Goal: Task Accomplishment & Management: Manage account settings

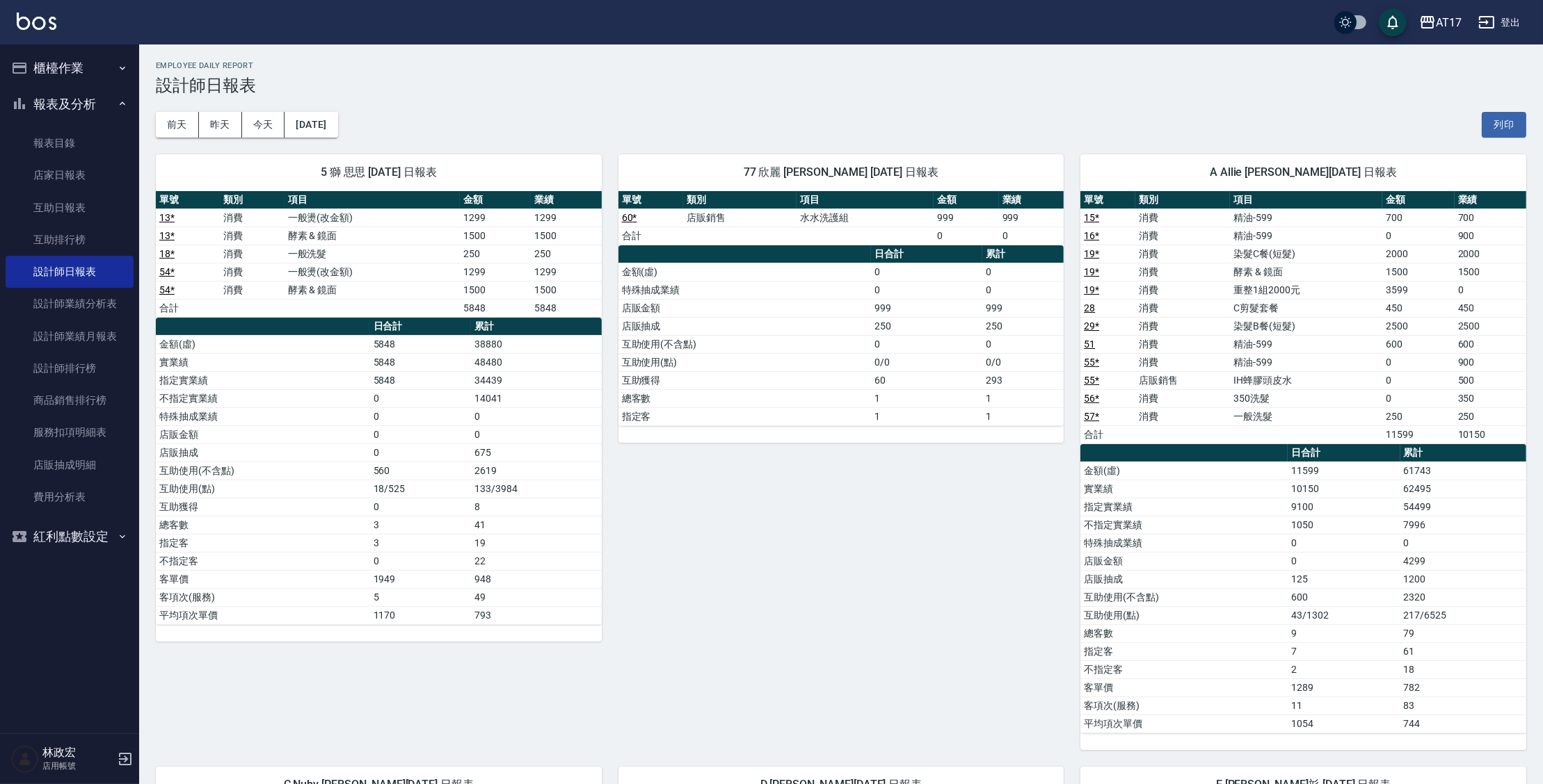
click at [85, 61] on button "櫃檯作業" at bounding box center [70, 68] width 128 height 36
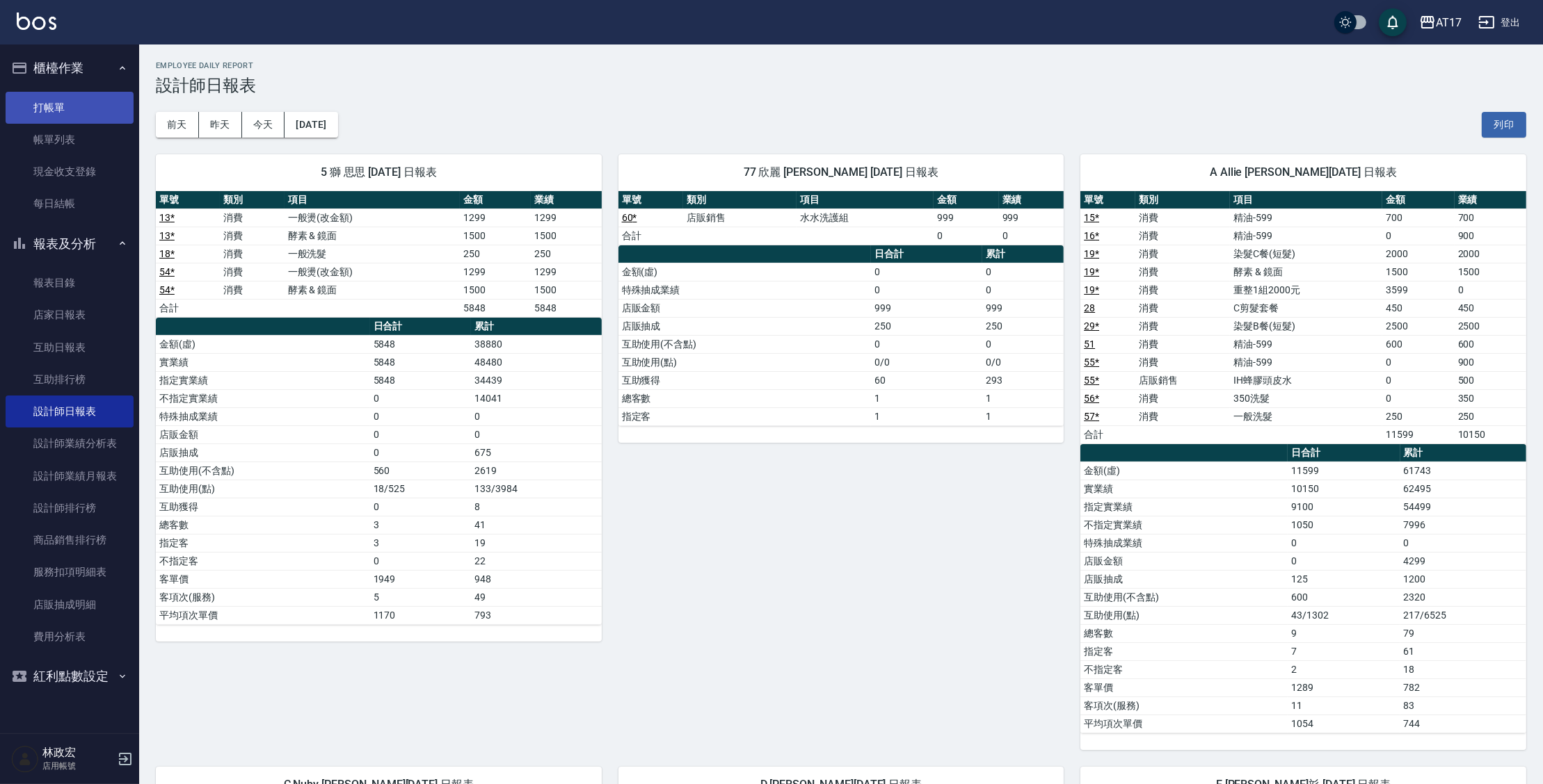
click at [54, 107] on link "打帳單" at bounding box center [70, 108] width 128 height 32
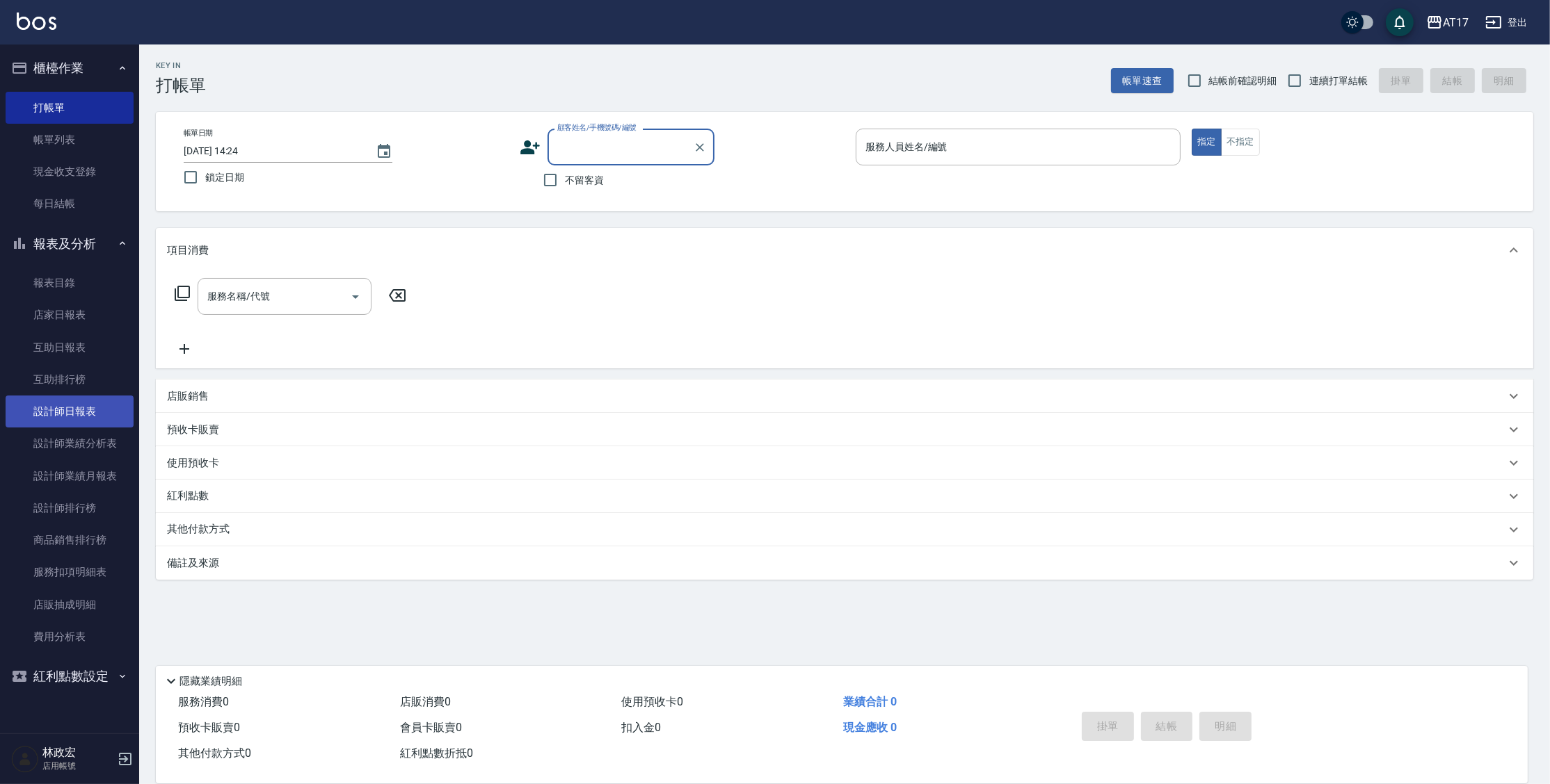
click at [111, 416] on link "設計師日報表" at bounding box center [70, 412] width 128 height 32
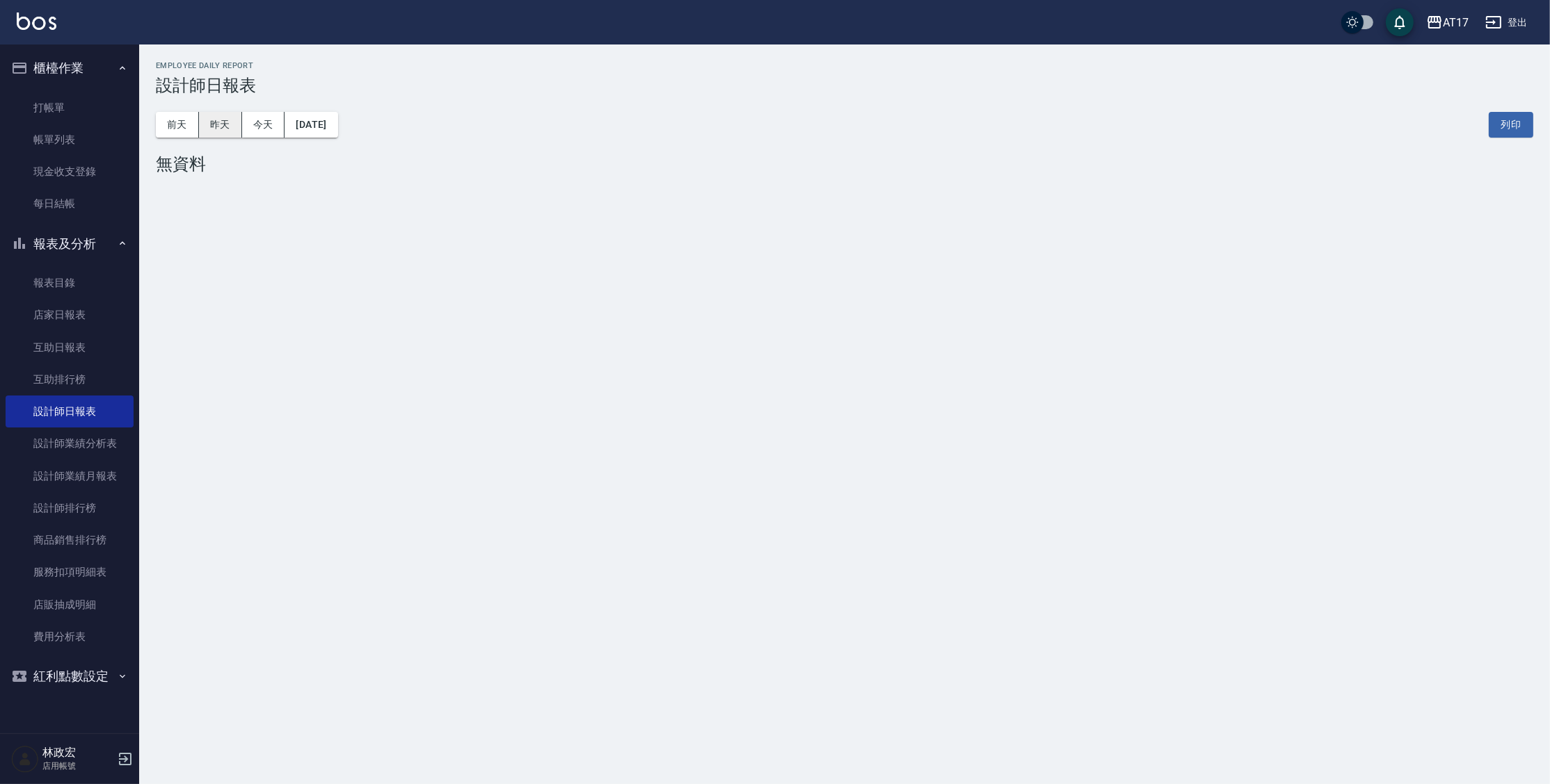
click at [214, 116] on button "昨天" at bounding box center [220, 124] width 43 height 26
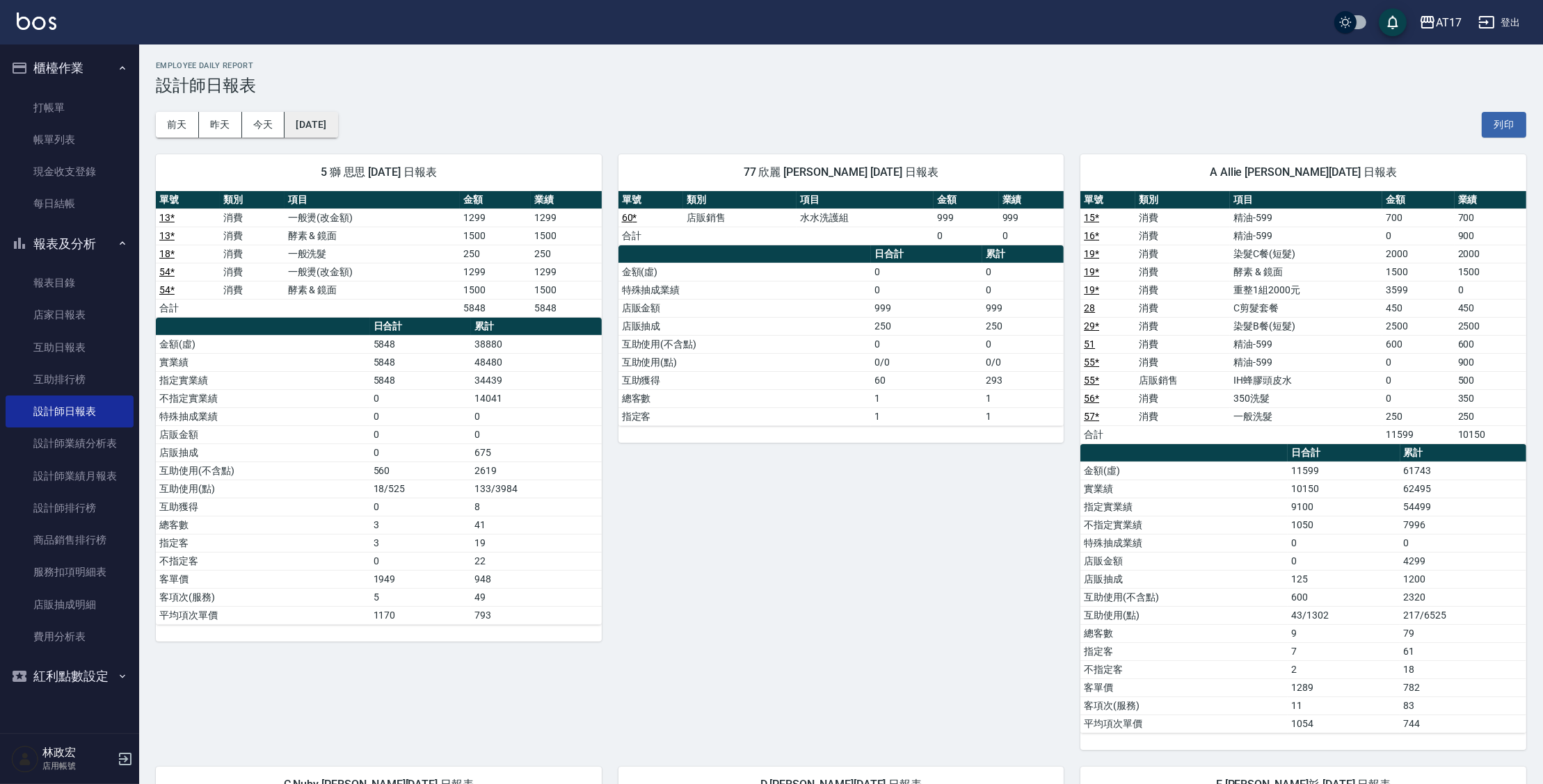
click at [337, 135] on button "2025/09/12" at bounding box center [310, 124] width 53 height 26
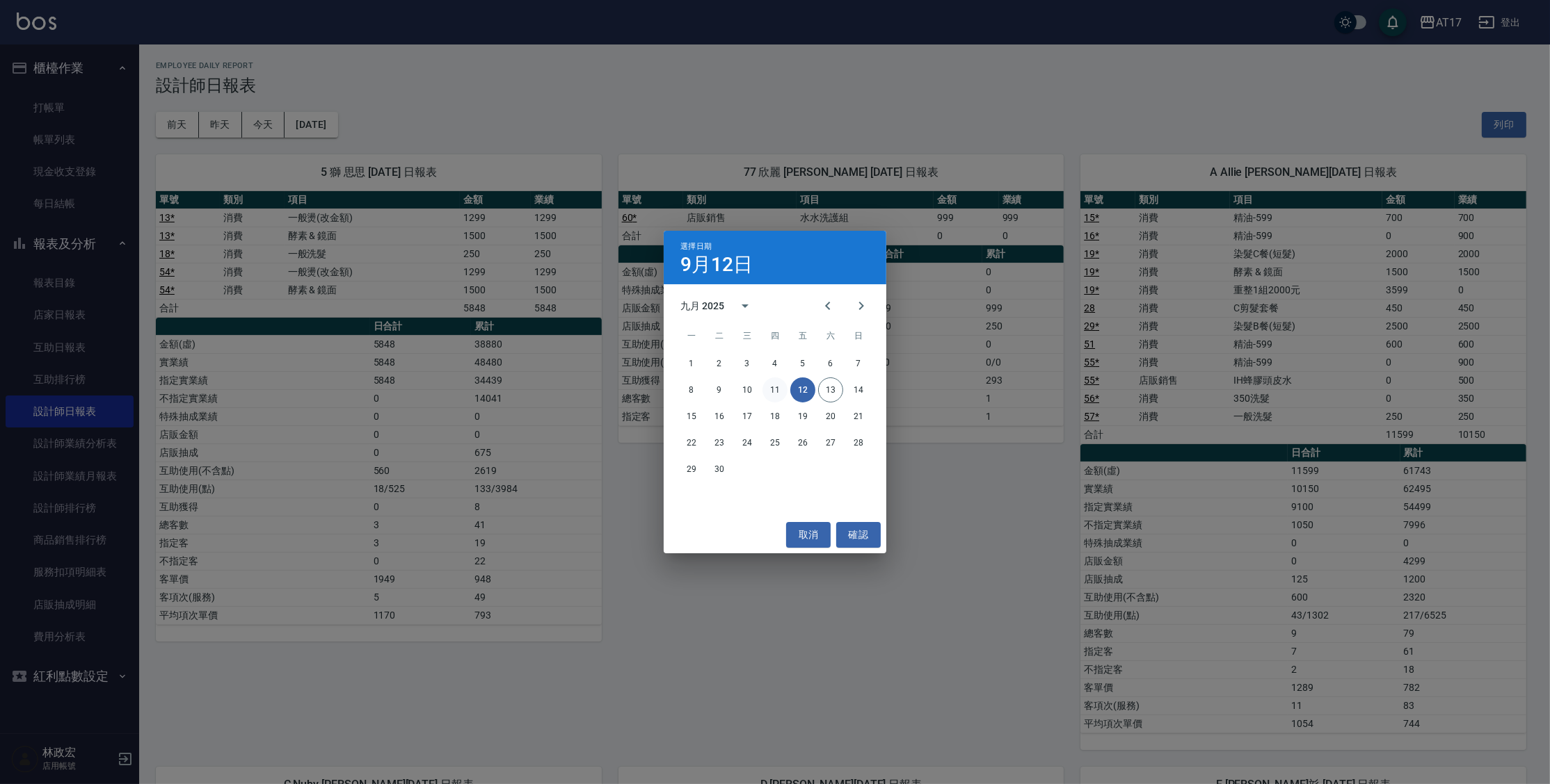
click at [778, 387] on button "11" at bounding box center [775, 390] width 25 height 25
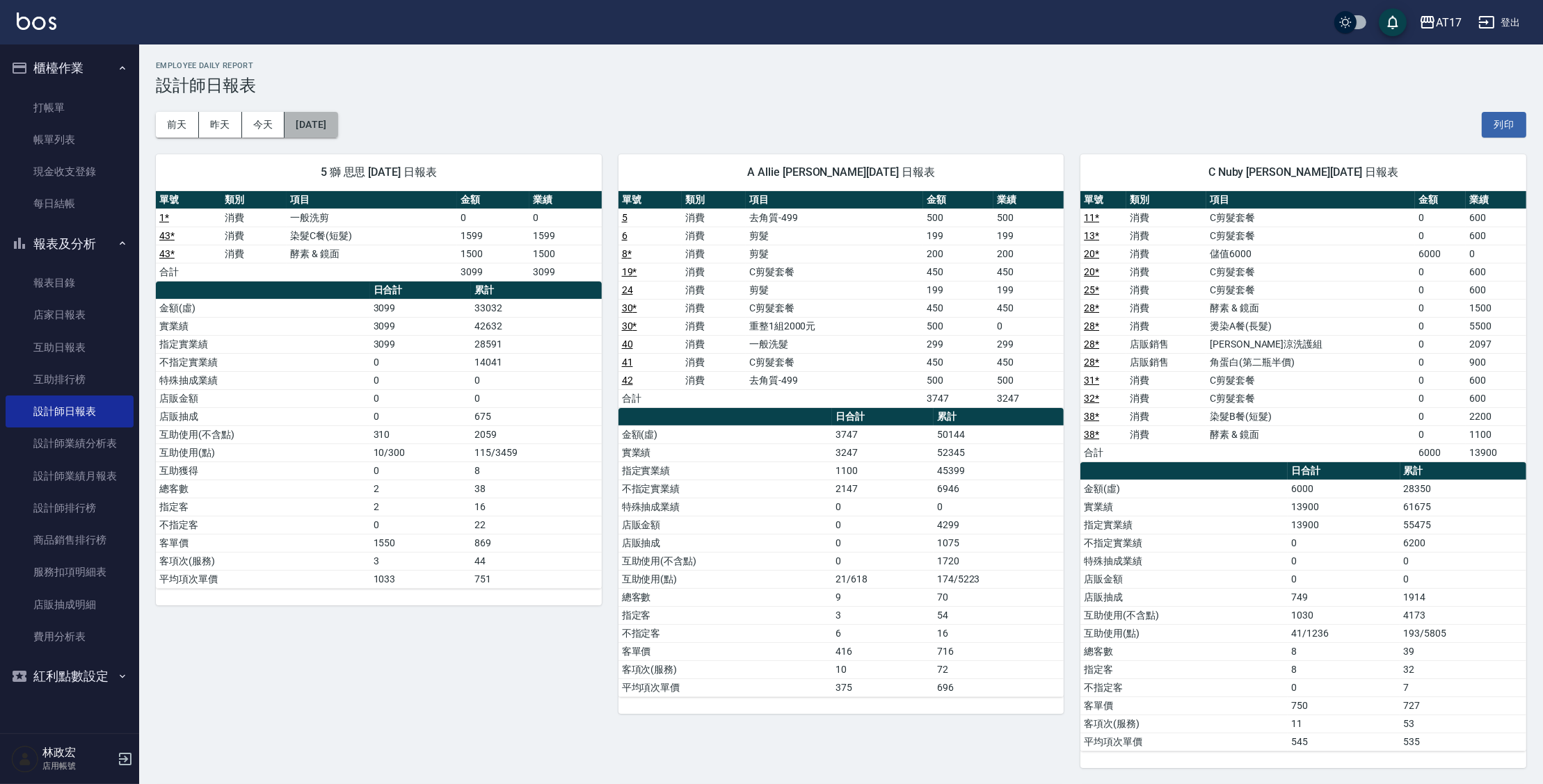
click at [320, 136] on button "2025/09/11" at bounding box center [310, 124] width 53 height 26
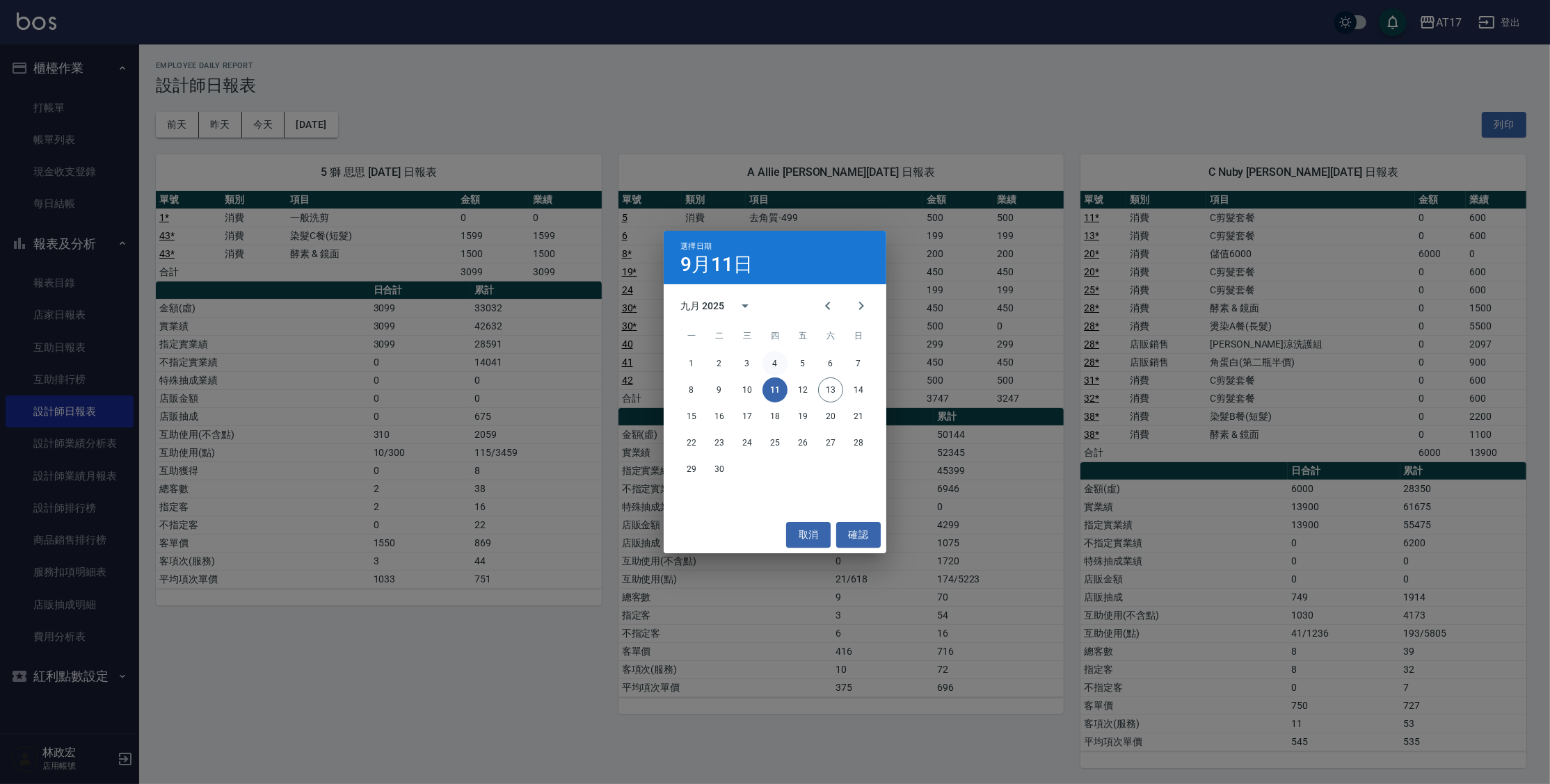
click at [767, 367] on button "4" at bounding box center [775, 364] width 25 height 25
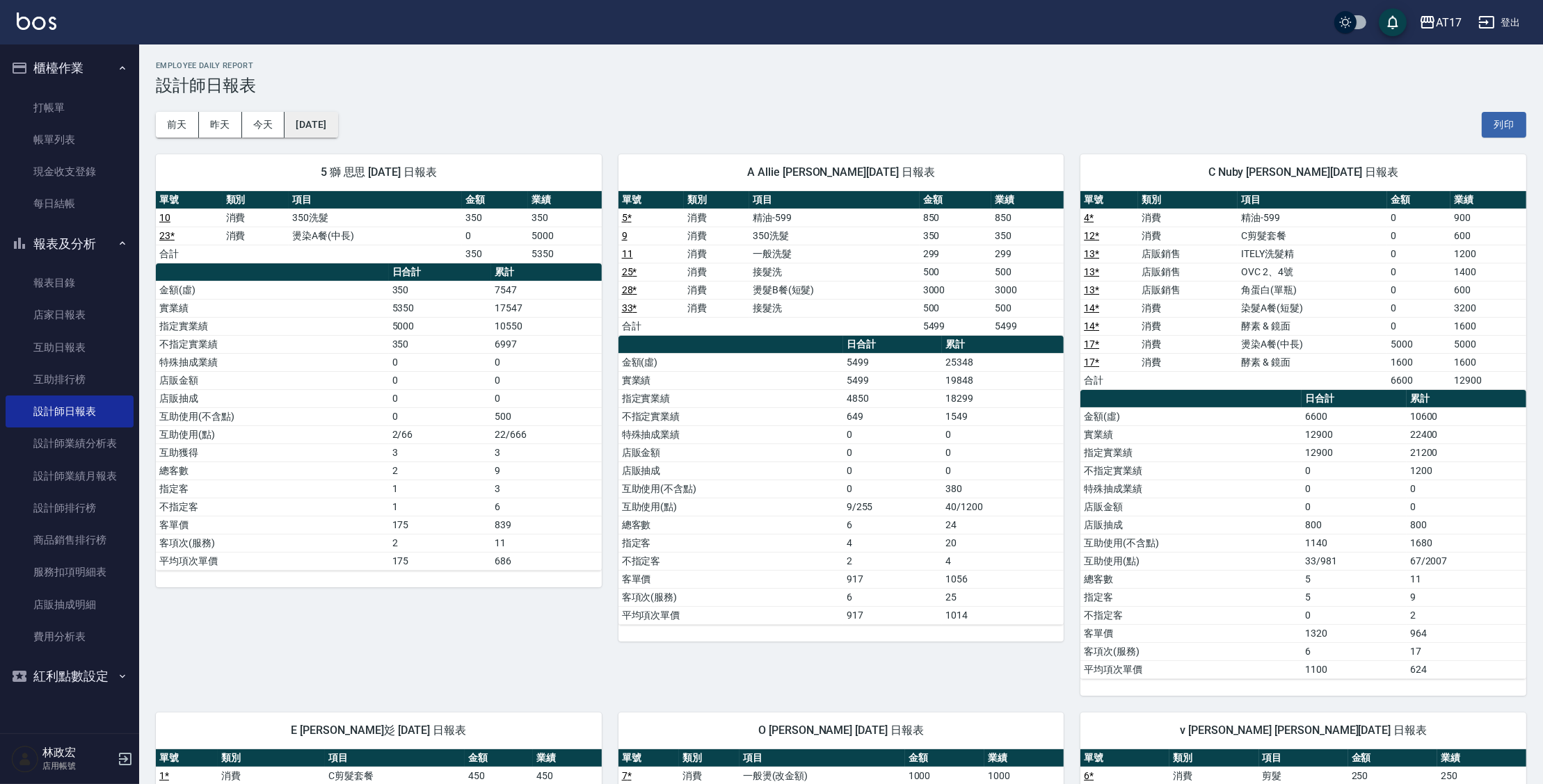
click at [337, 113] on button "2025/09/04" at bounding box center [310, 124] width 53 height 26
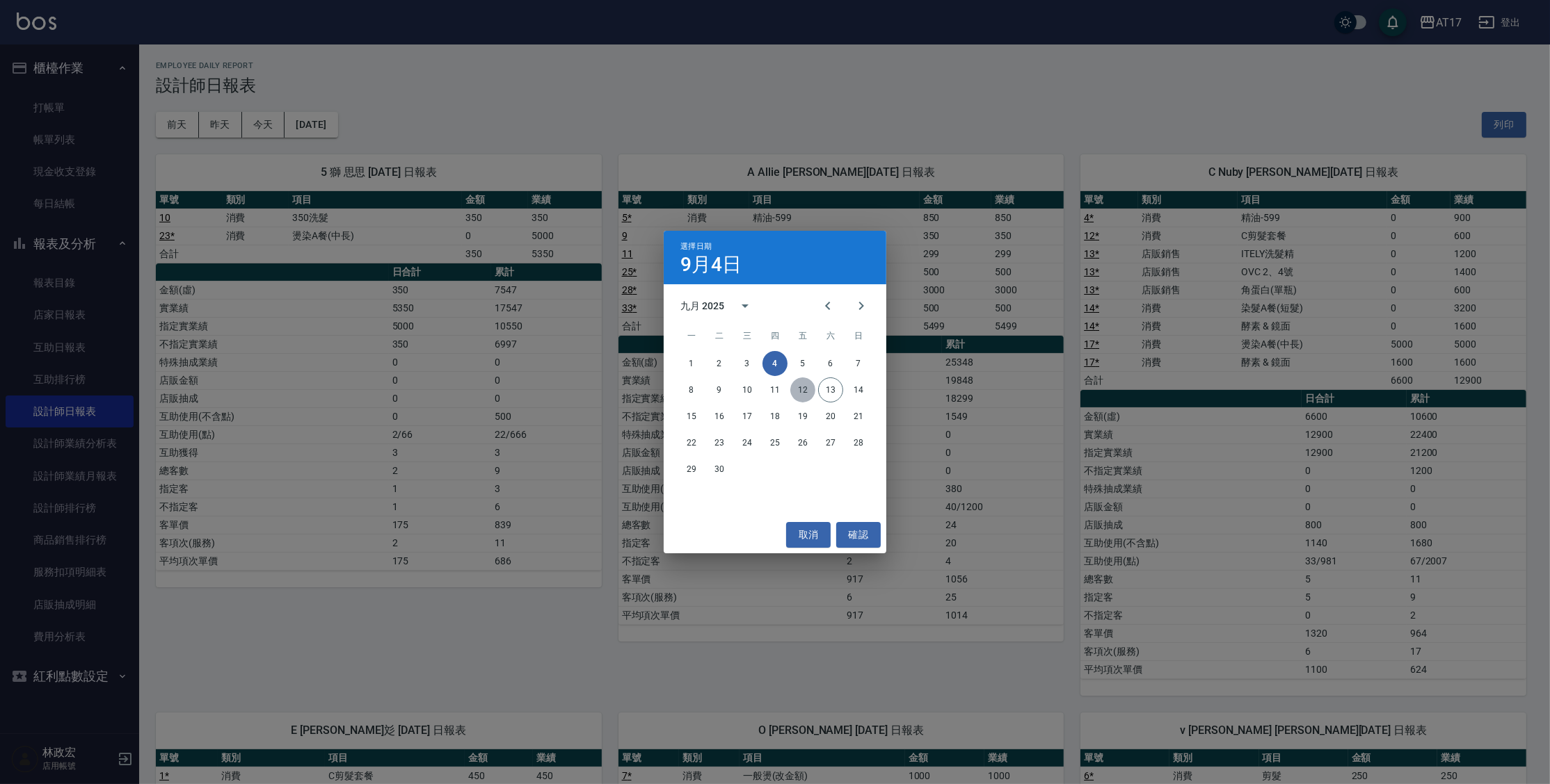
click at [797, 390] on button "12" at bounding box center [803, 390] width 25 height 25
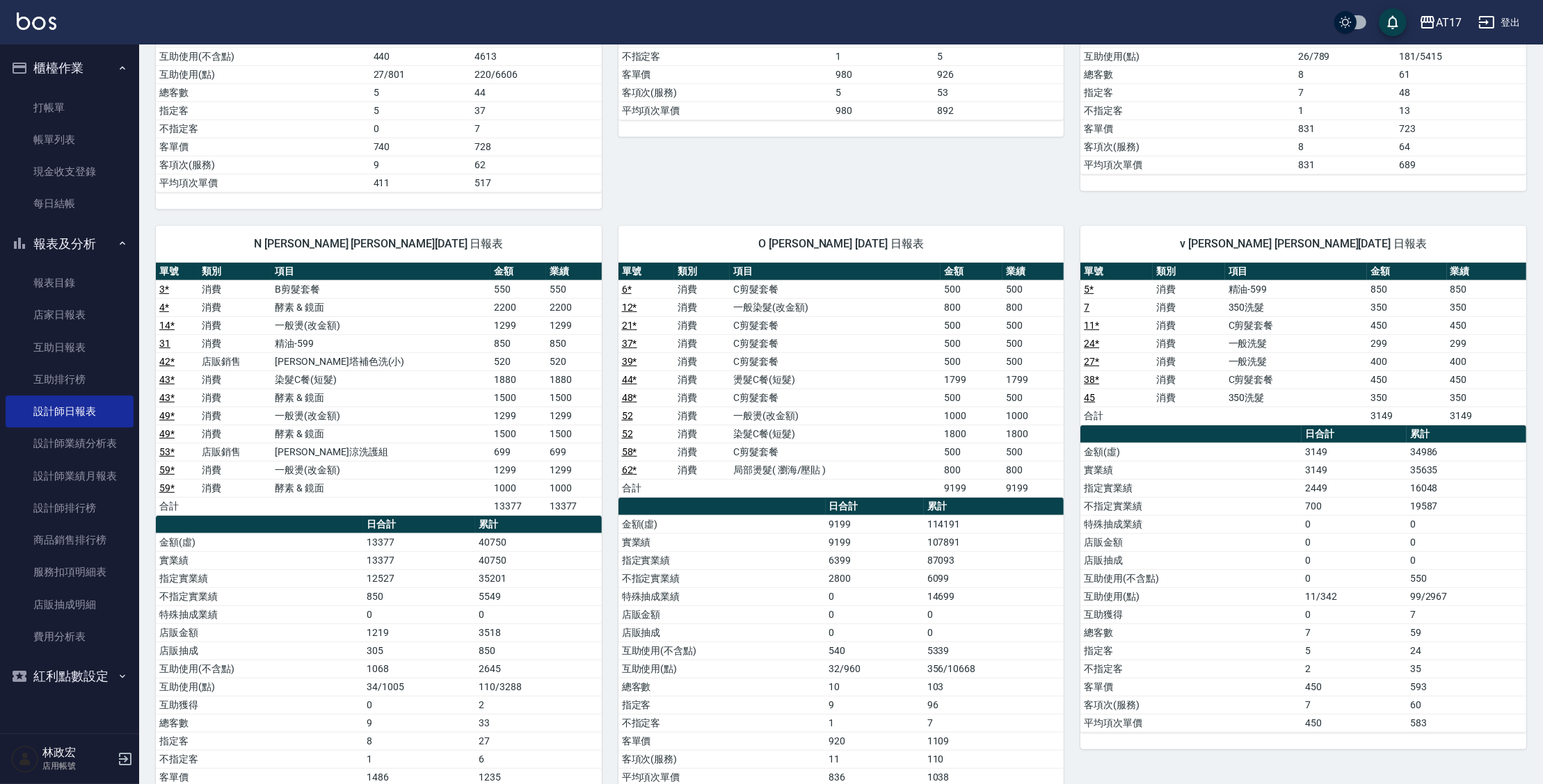
scroll to position [1138, 0]
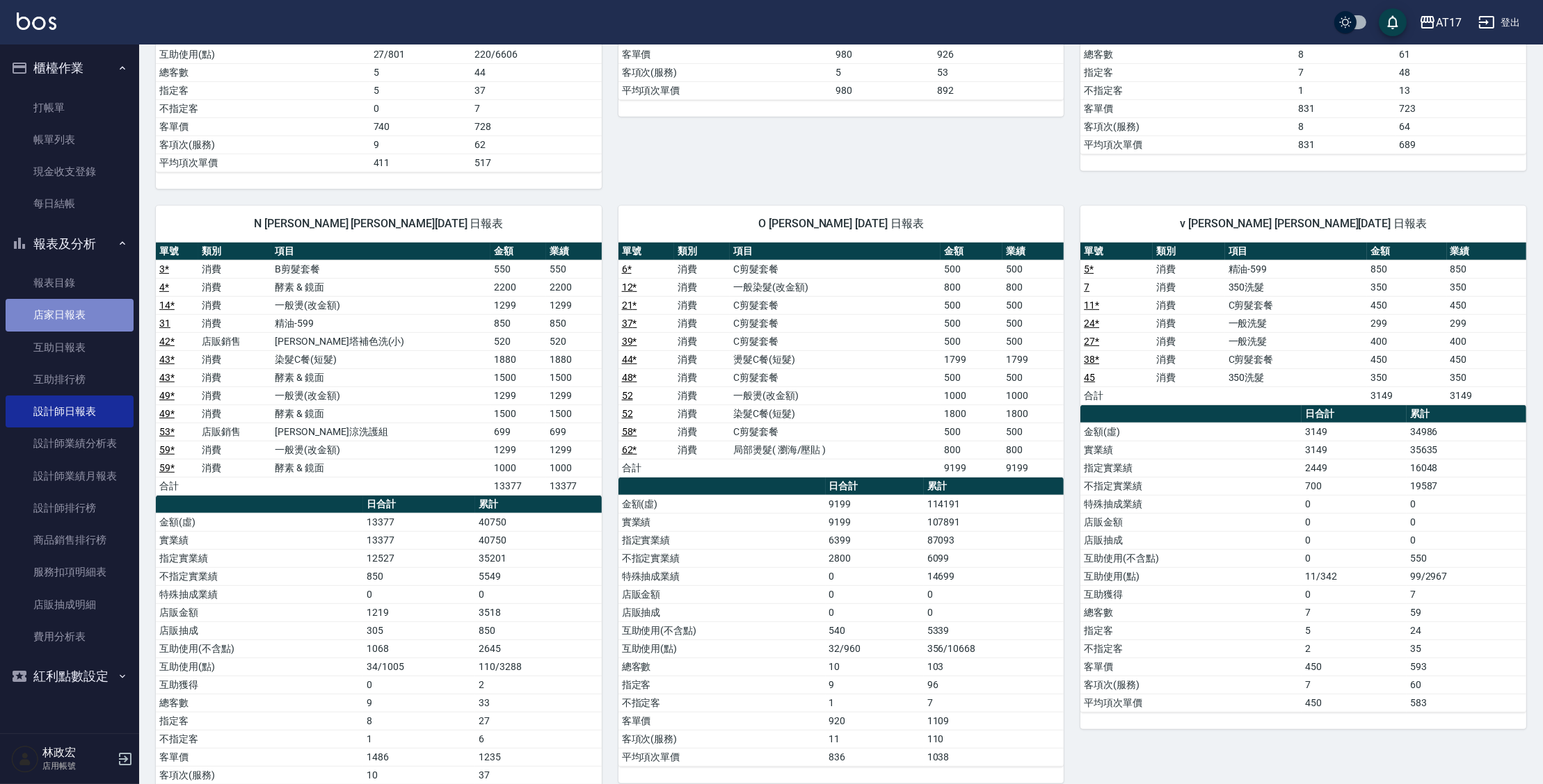
click at [88, 325] on link "店家日報表" at bounding box center [70, 315] width 128 height 32
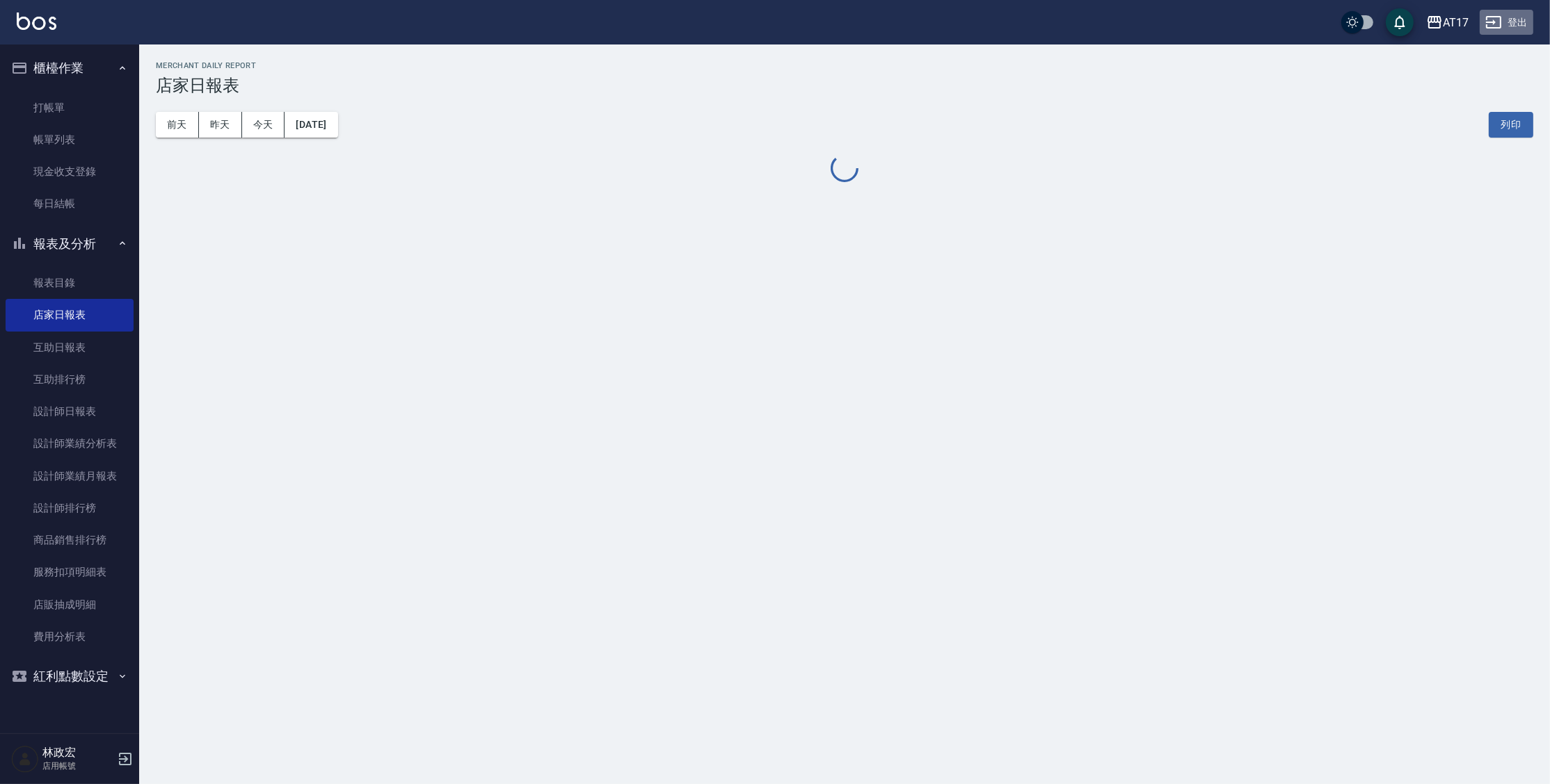
click at [1506, 18] on button "登出" at bounding box center [1506, 23] width 54 height 26
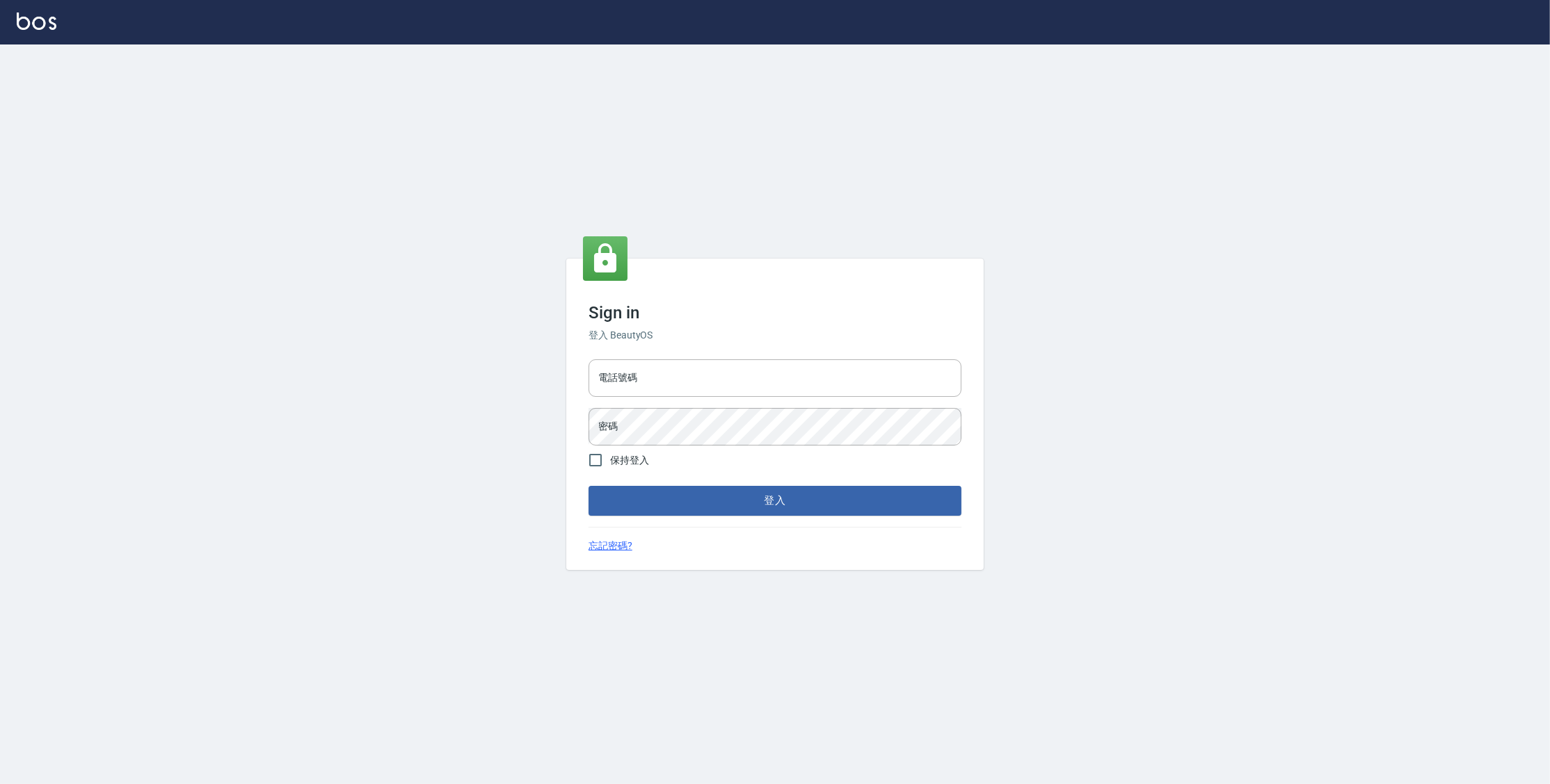
click at [822, 378] on input "電話號碼" at bounding box center [775, 378] width 373 height 38
type input "0963199014"
click at [588, 486] on button "登入" at bounding box center [775, 500] width 373 height 29
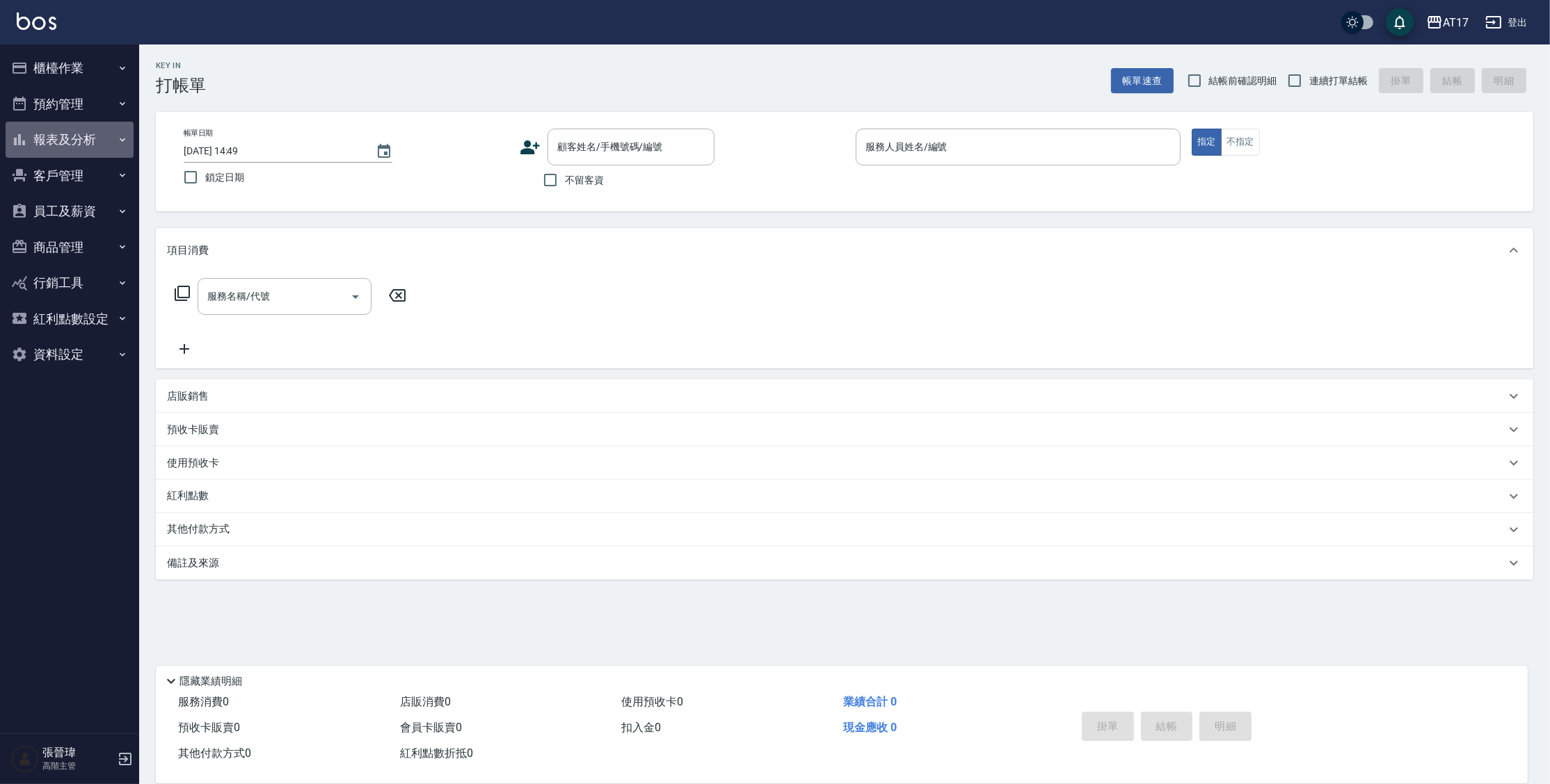
click at [66, 151] on button "報表及分析" at bounding box center [70, 139] width 128 height 36
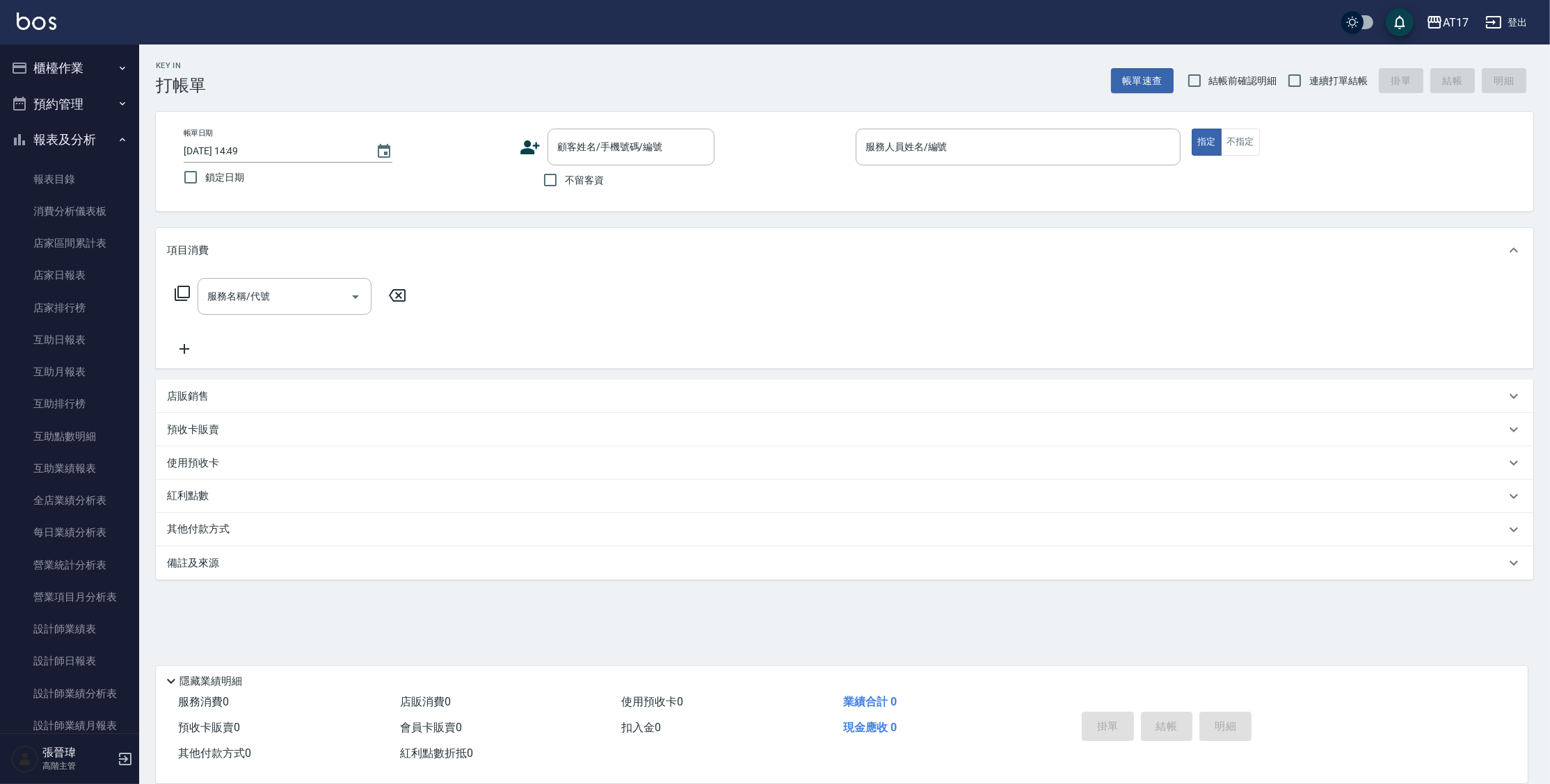
drag, startPoint x: 80, startPoint y: 308, endPoint x: 81, endPoint y: 2, distance: 306.0
click at [1449, 25] on div "AT17" at bounding box center [1455, 23] width 26 height 18
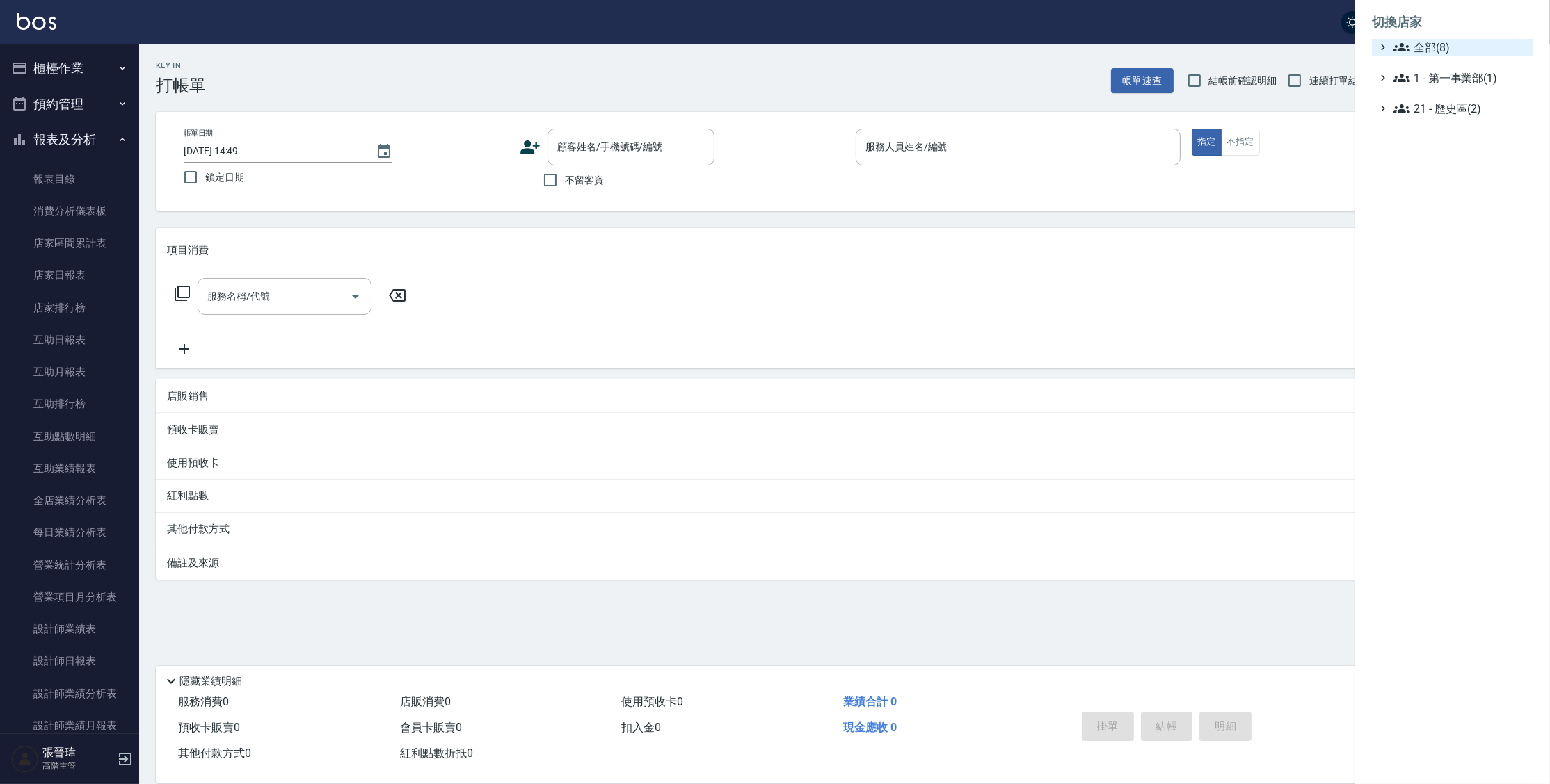
click at [1428, 47] on span "全部(8)" at bounding box center [1461, 47] width 134 height 17
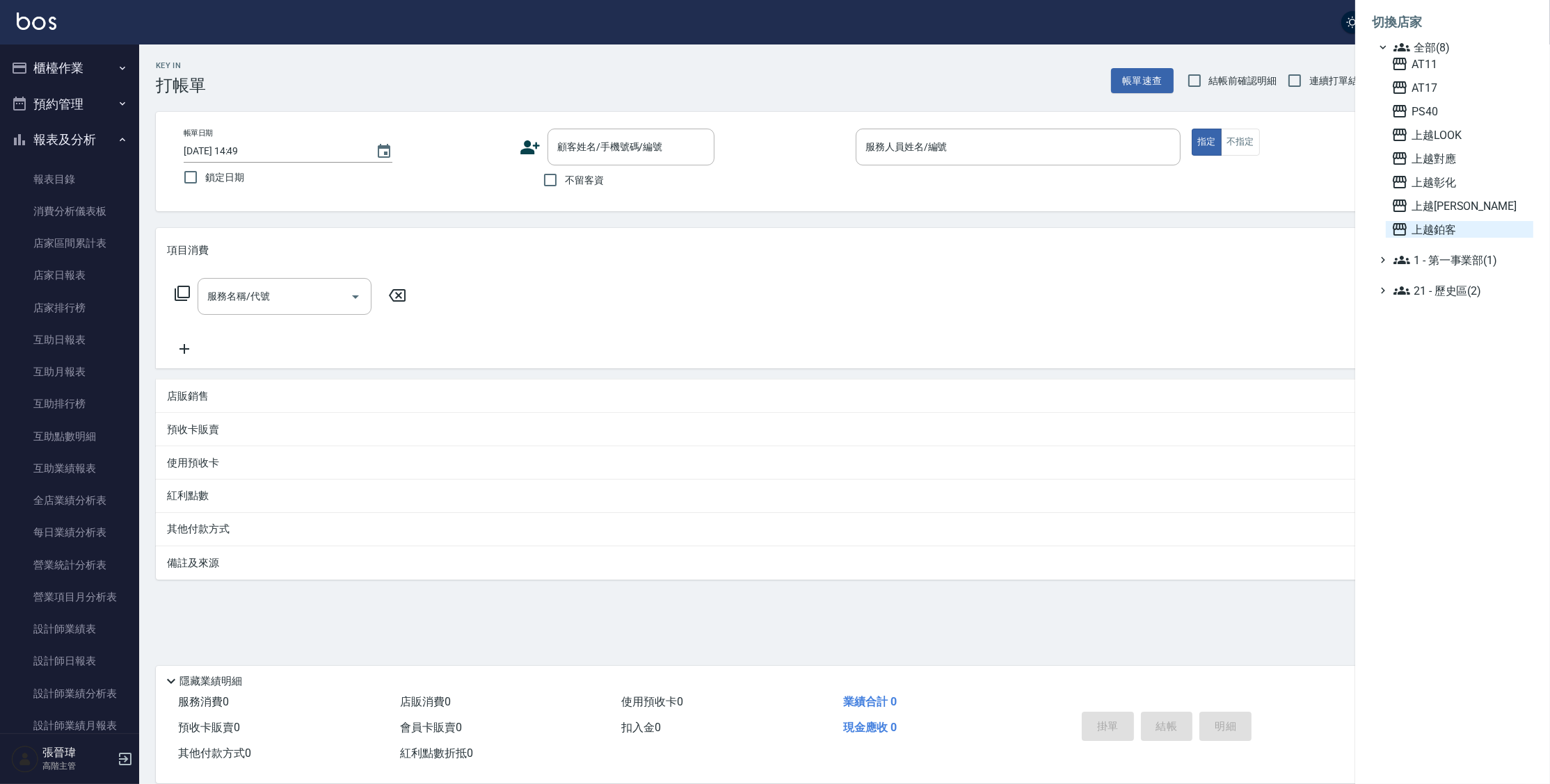
click at [1448, 233] on span "上越鉑客" at bounding box center [1459, 229] width 136 height 17
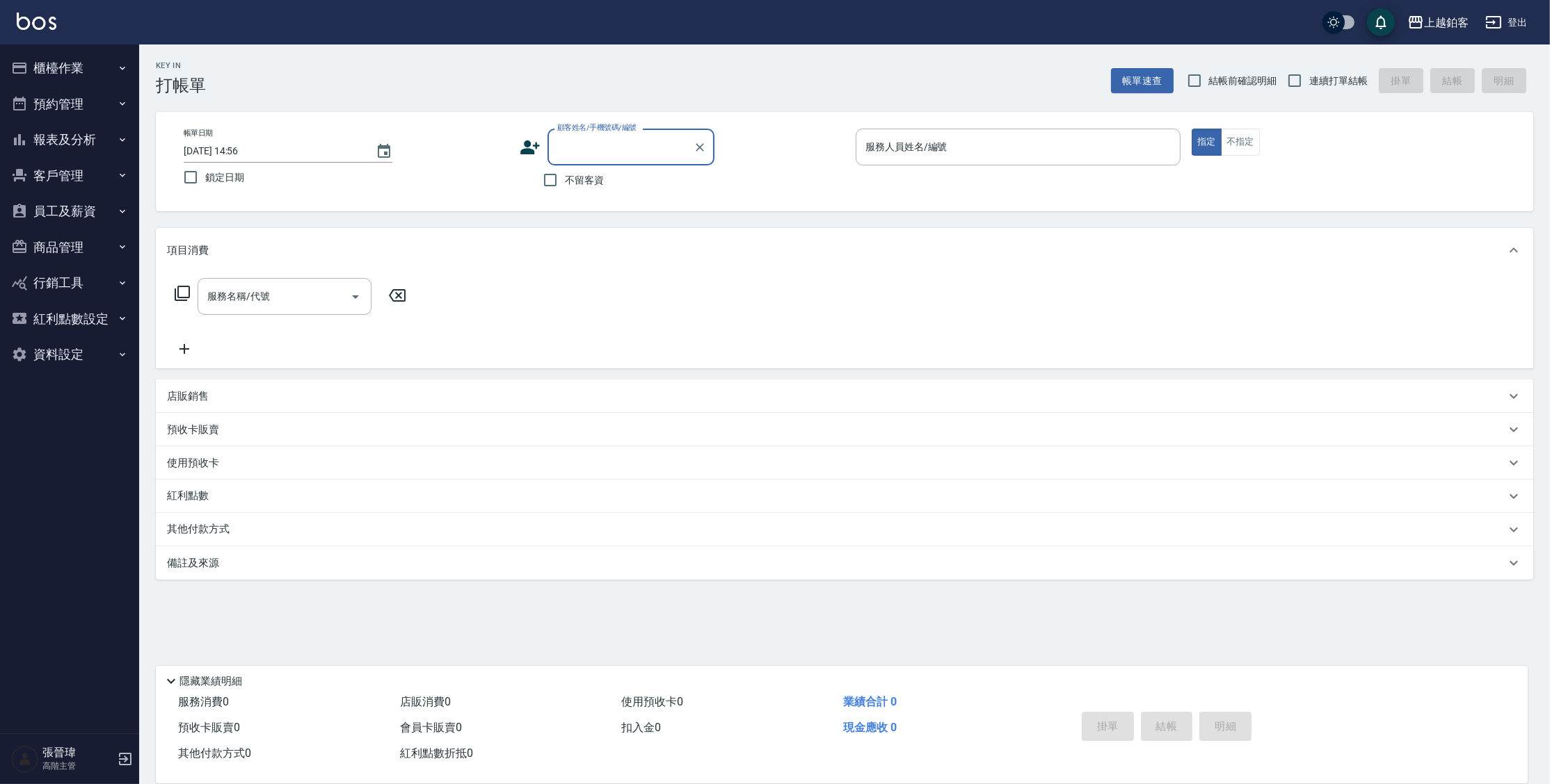
click at [51, 66] on button "櫃檯作業" at bounding box center [70, 68] width 128 height 36
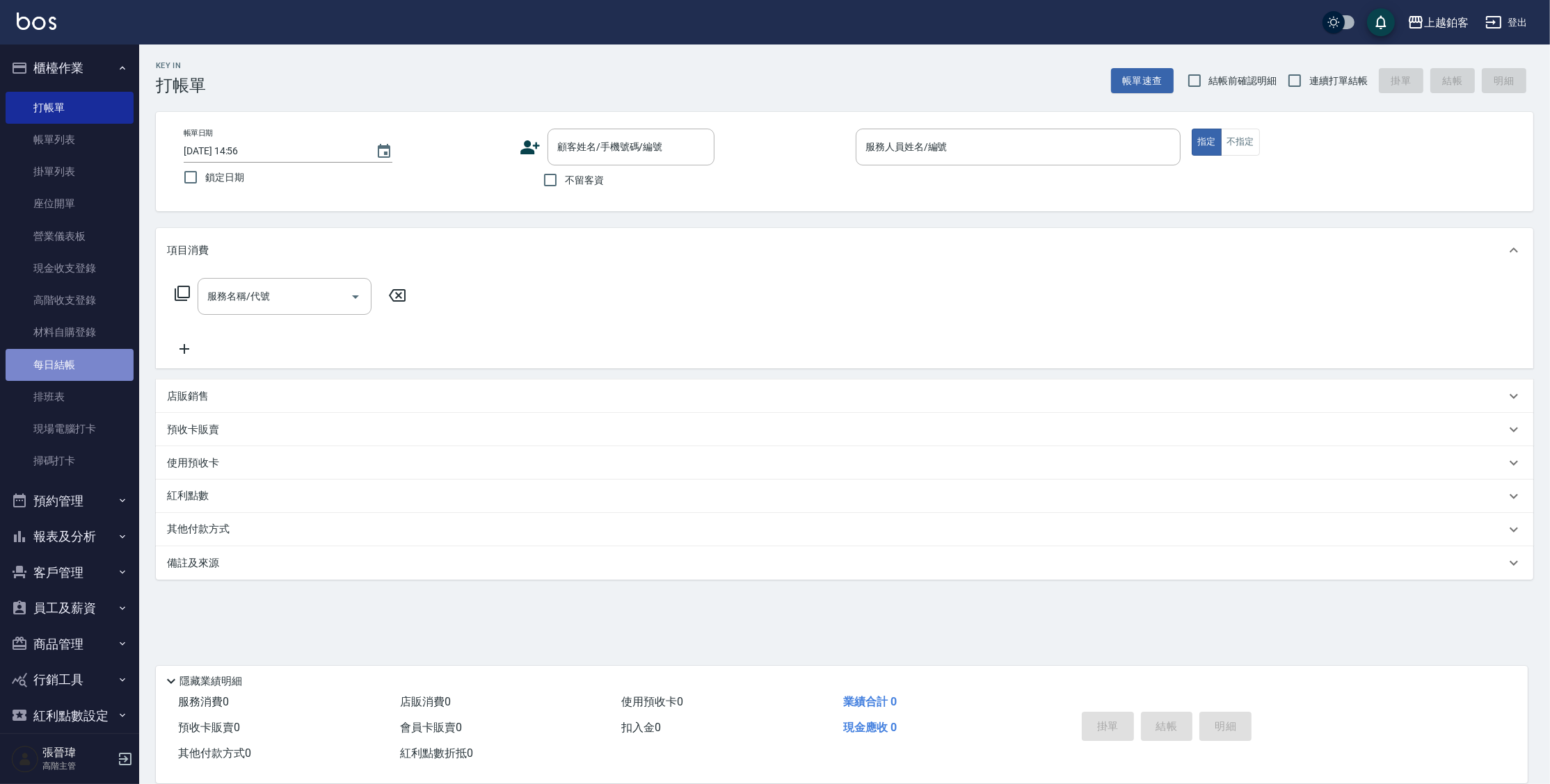
click at [71, 363] on link "每日結帳" at bounding box center [70, 365] width 128 height 32
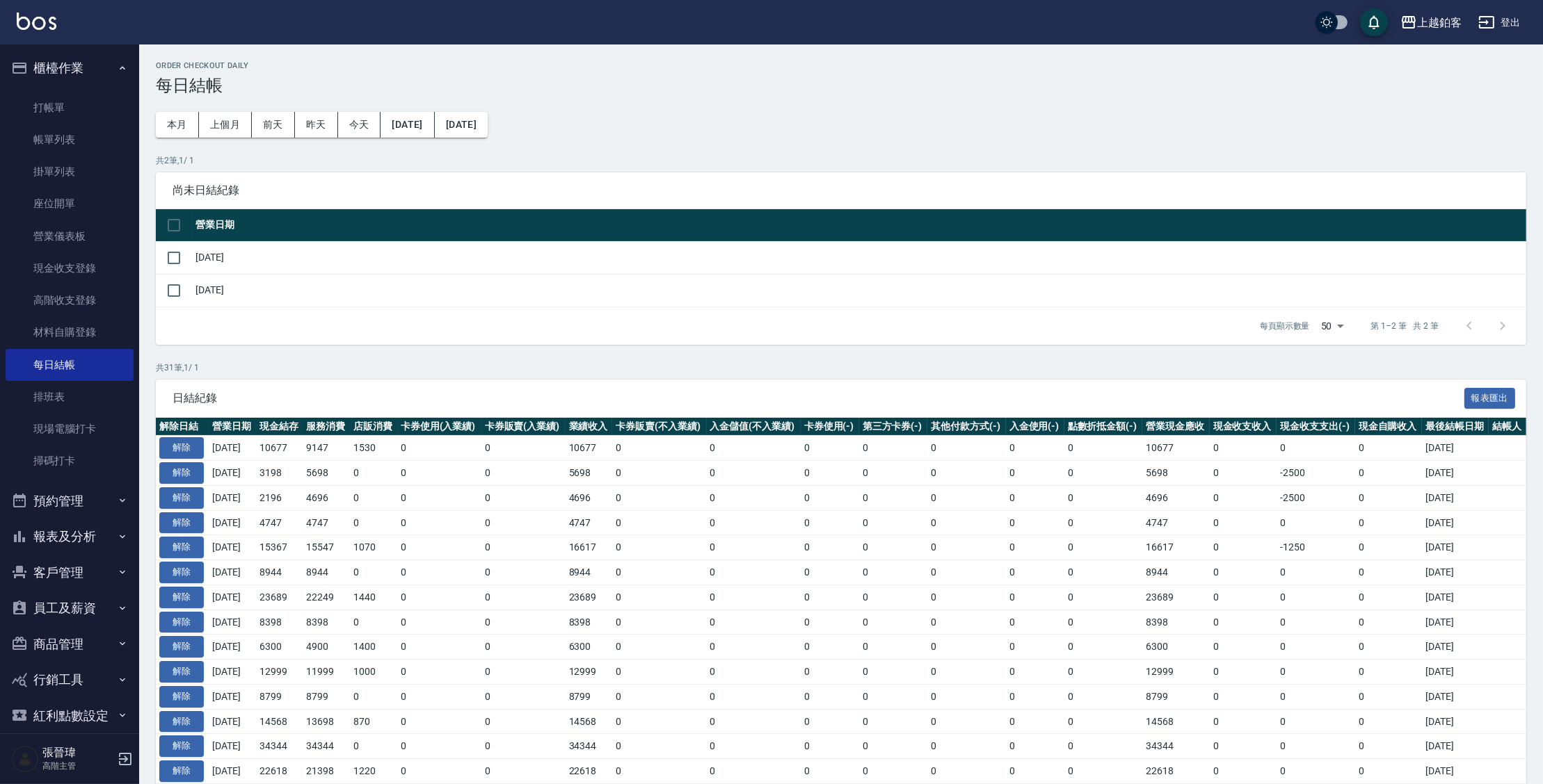
click at [68, 534] on button "報表及分析" at bounding box center [70, 536] width 128 height 36
click at [71, 663] on link "店家日報表" at bounding box center [70, 672] width 128 height 32
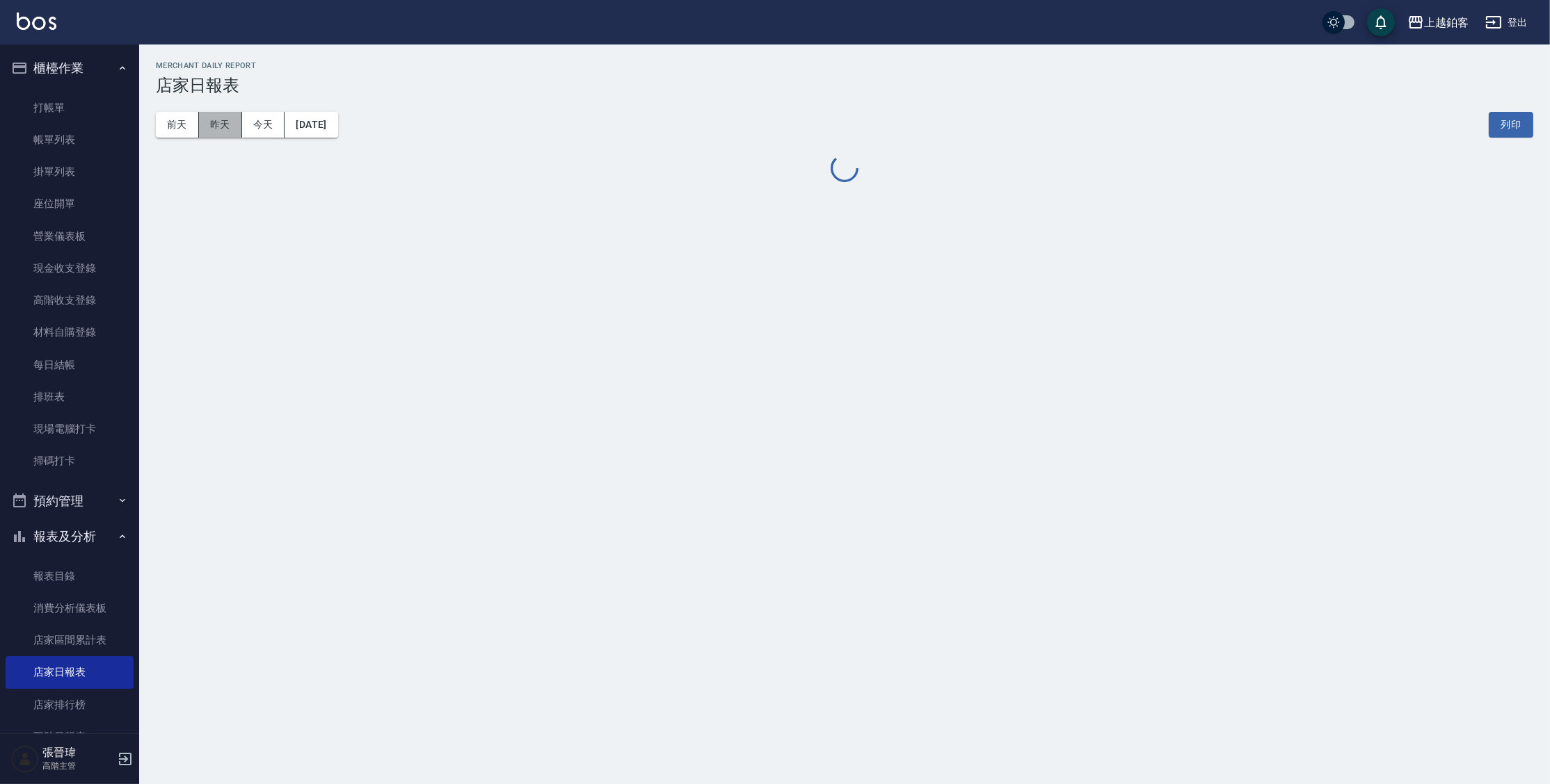
click at [224, 119] on button "昨天" at bounding box center [220, 124] width 43 height 26
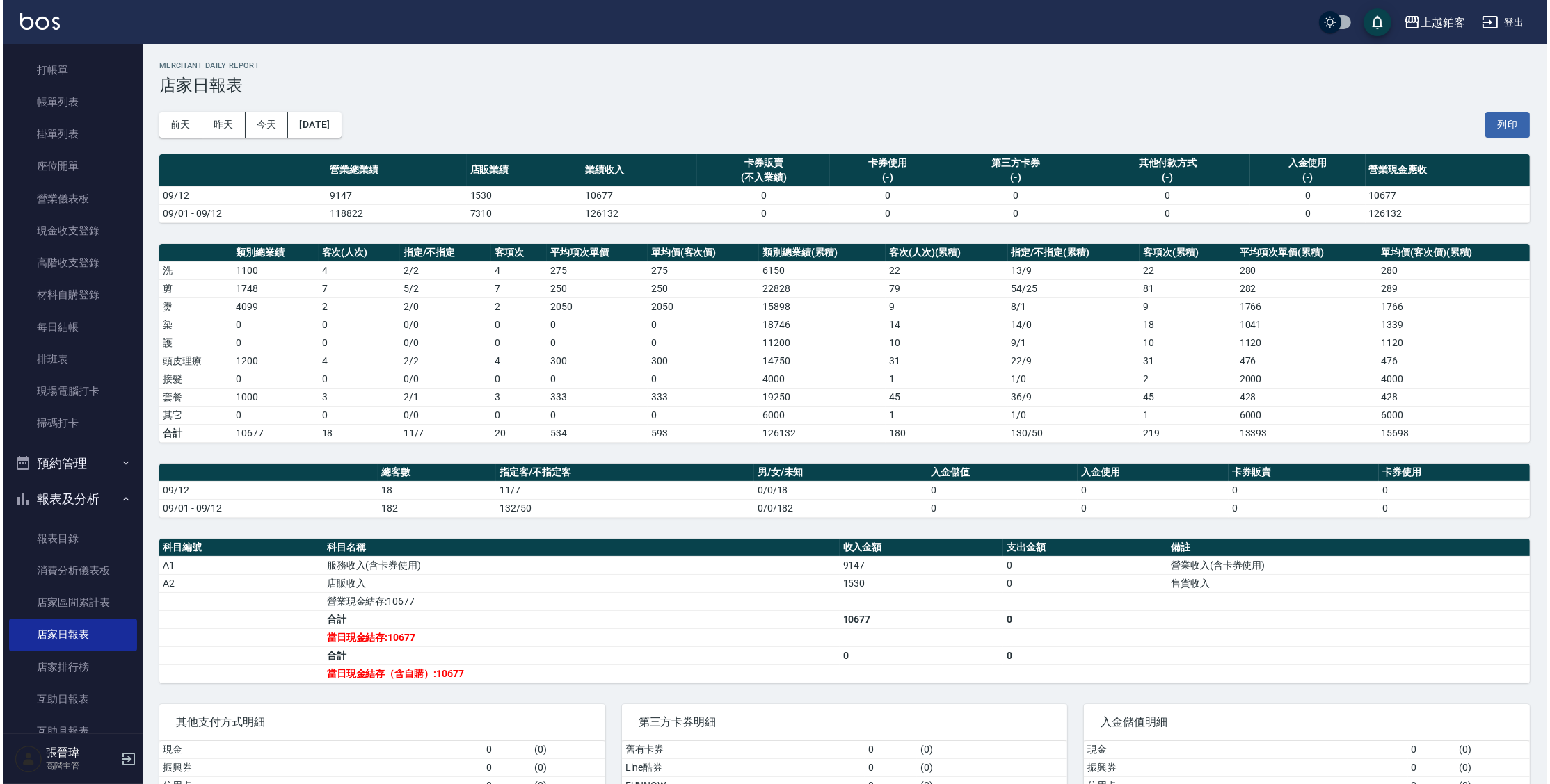
scroll to position [33, 0]
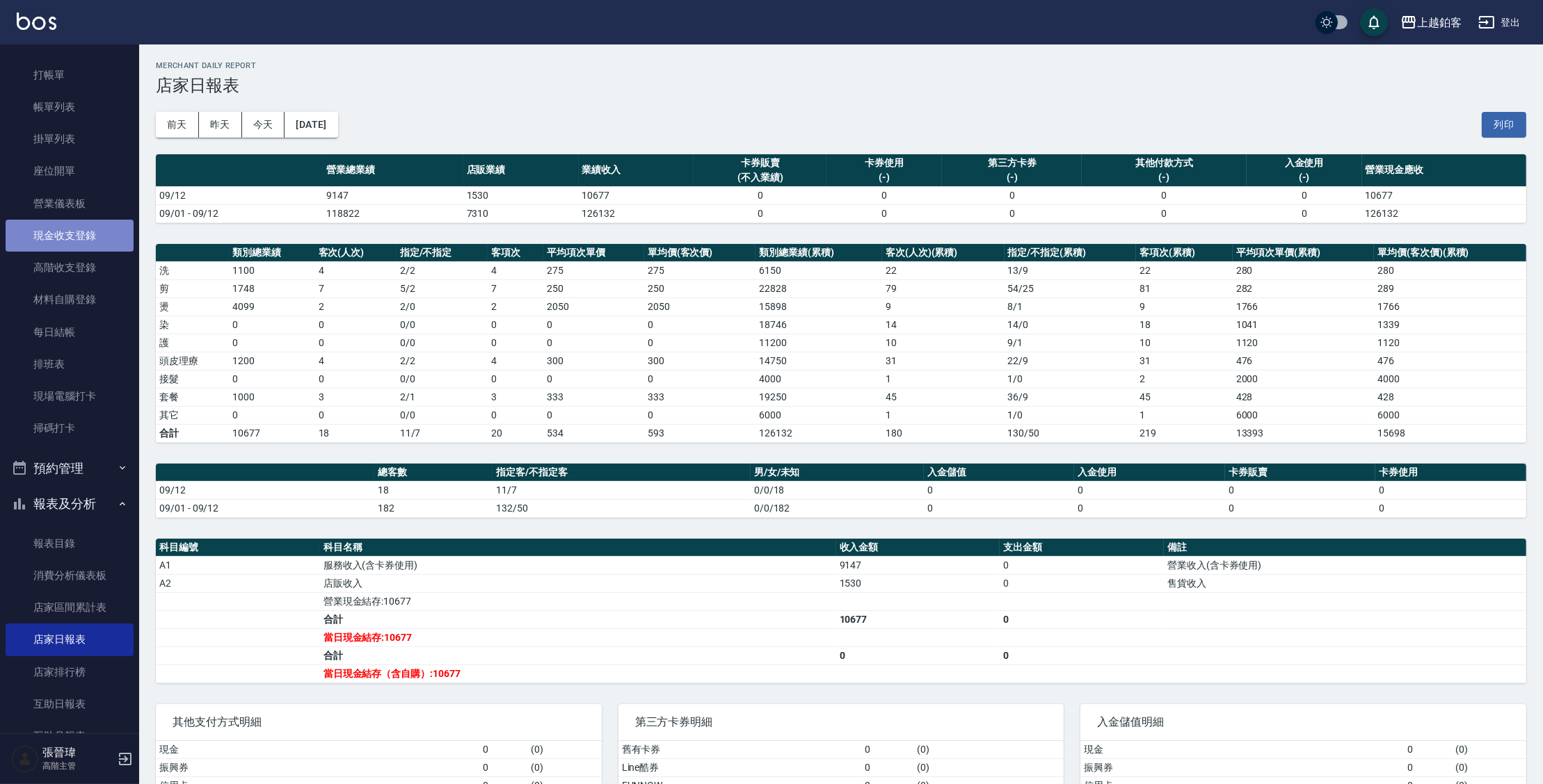
click at [91, 236] on link "現金收支登錄" at bounding box center [70, 236] width 128 height 32
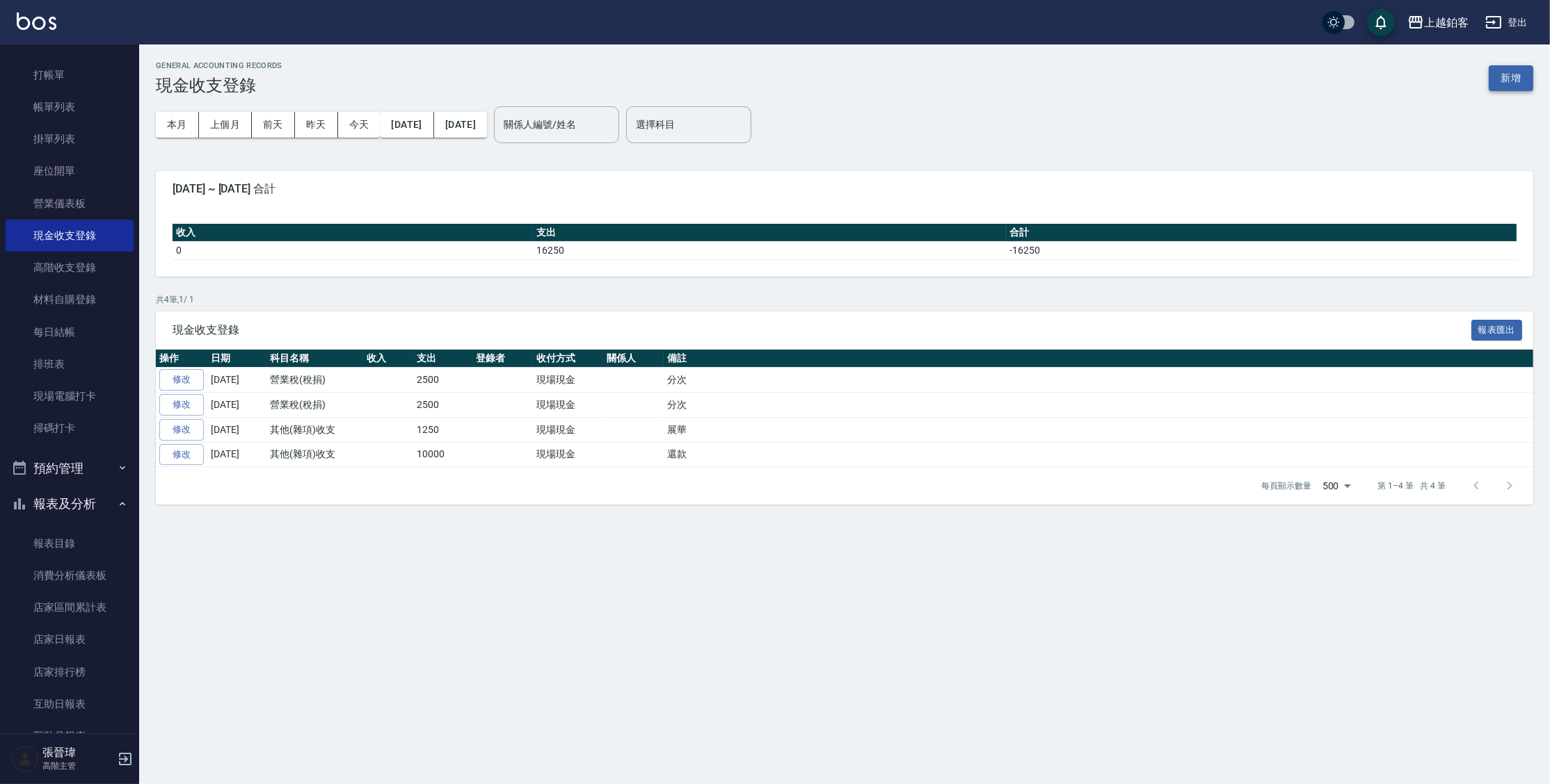
click at [1511, 78] on button "新增" at bounding box center [1510, 78] width 45 height 26
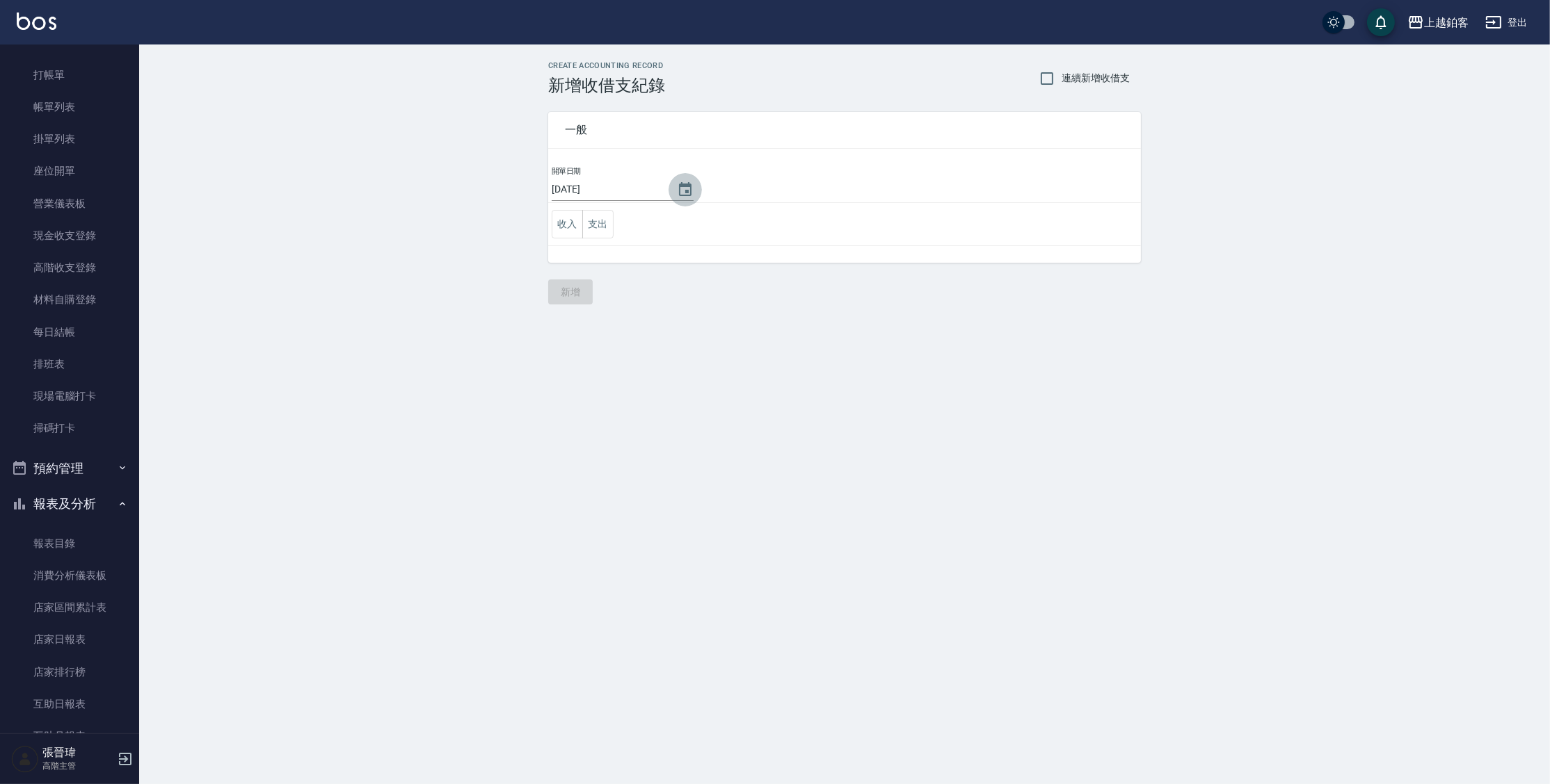
drag, startPoint x: 675, startPoint y: 182, endPoint x: 667, endPoint y: 187, distance: 9.4
click at [677, 182] on icon "Choose date, selected date is 2025-09-13" at bounding box center [685, 190] width 17 height 17
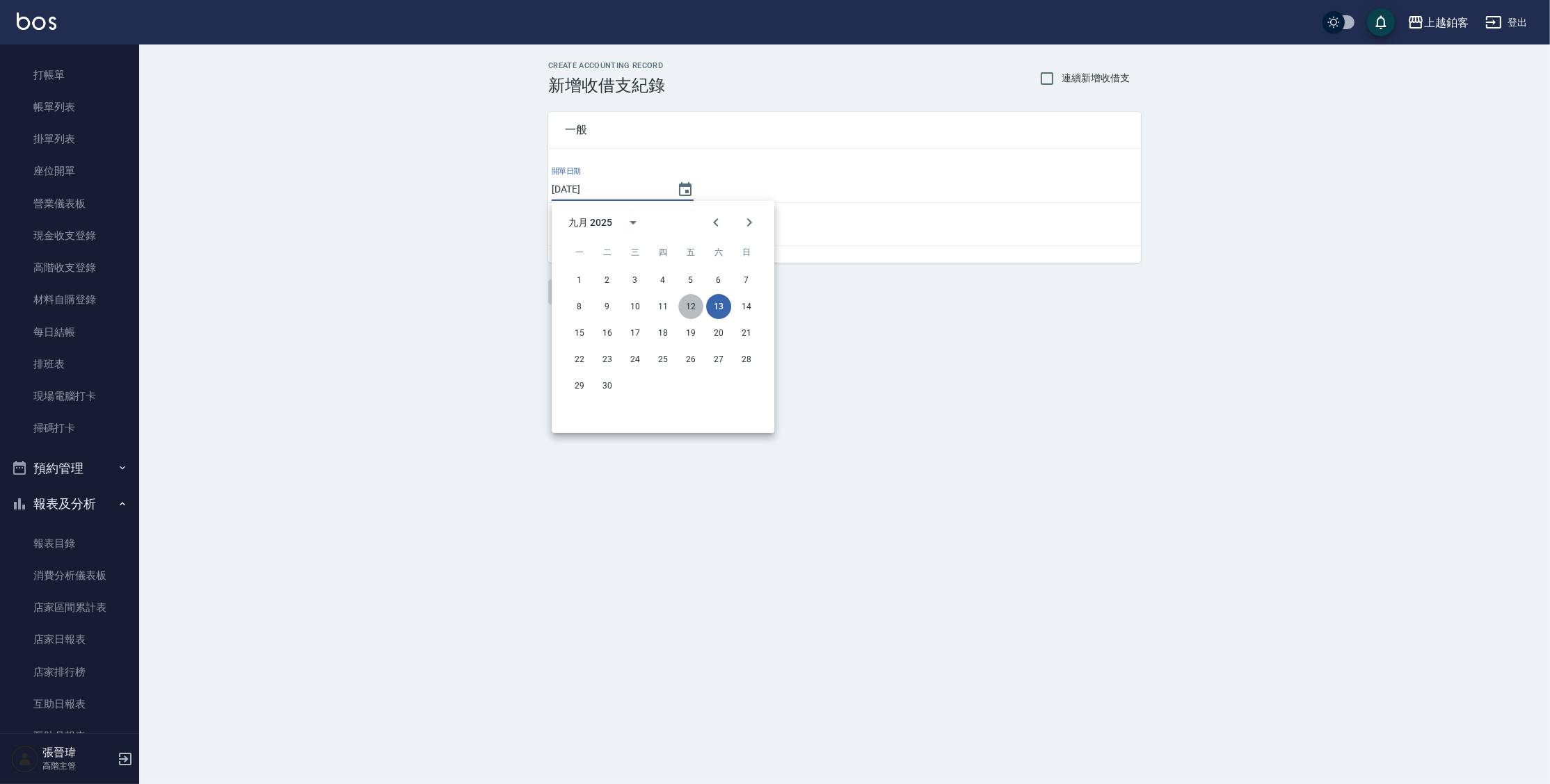
click at [696, 308] on button "12" at bounding box center [691, 307] width 25 height 25
type input "2025/09/12"
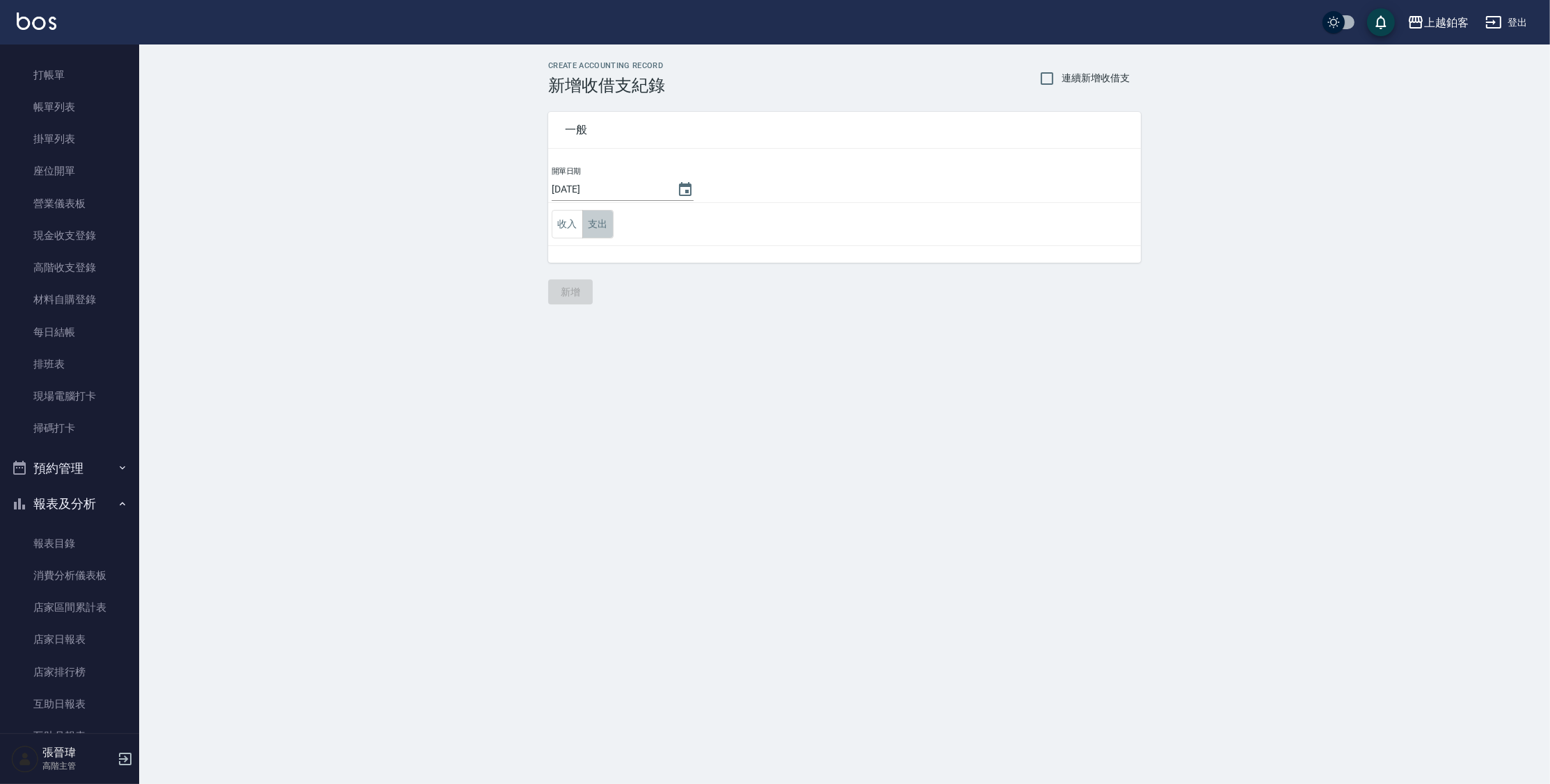
click at [603, 231] on button "支出" at bounding box center [598, 224] width 31 height 29
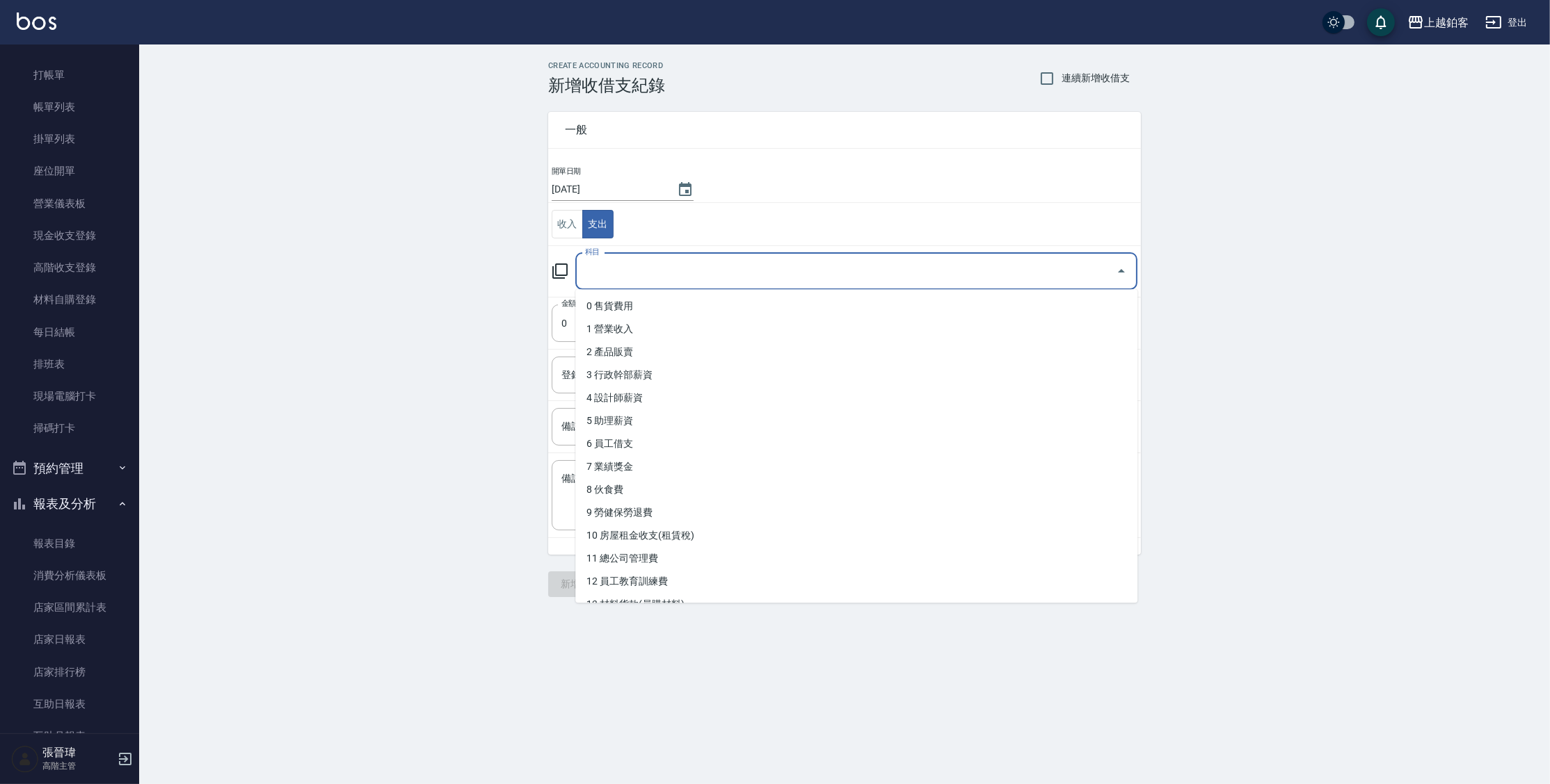
click at [620, 271] on input "科目" at bounding box center [846, 271] width 529 height 24
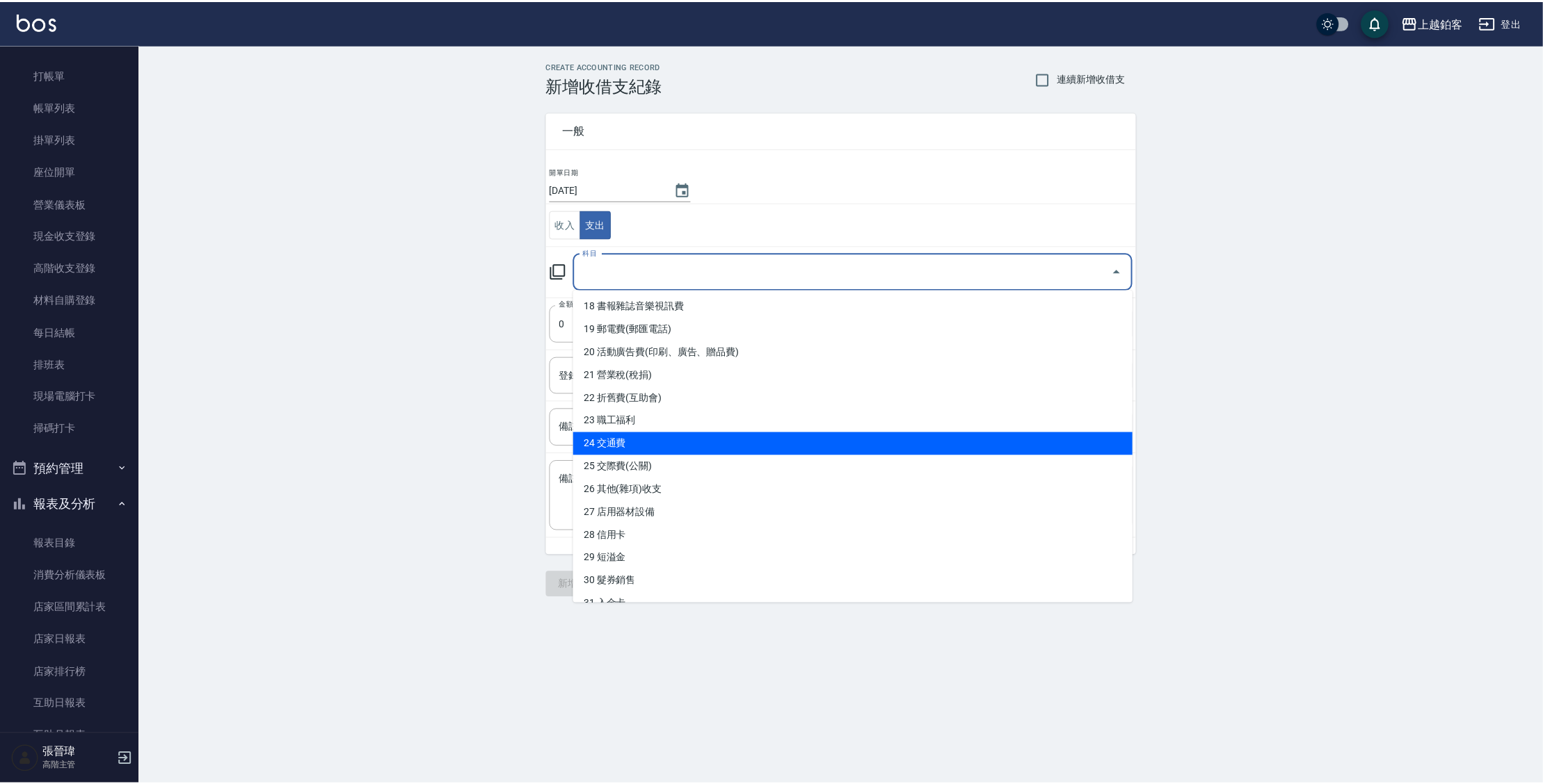
scroll to position [392, 0]
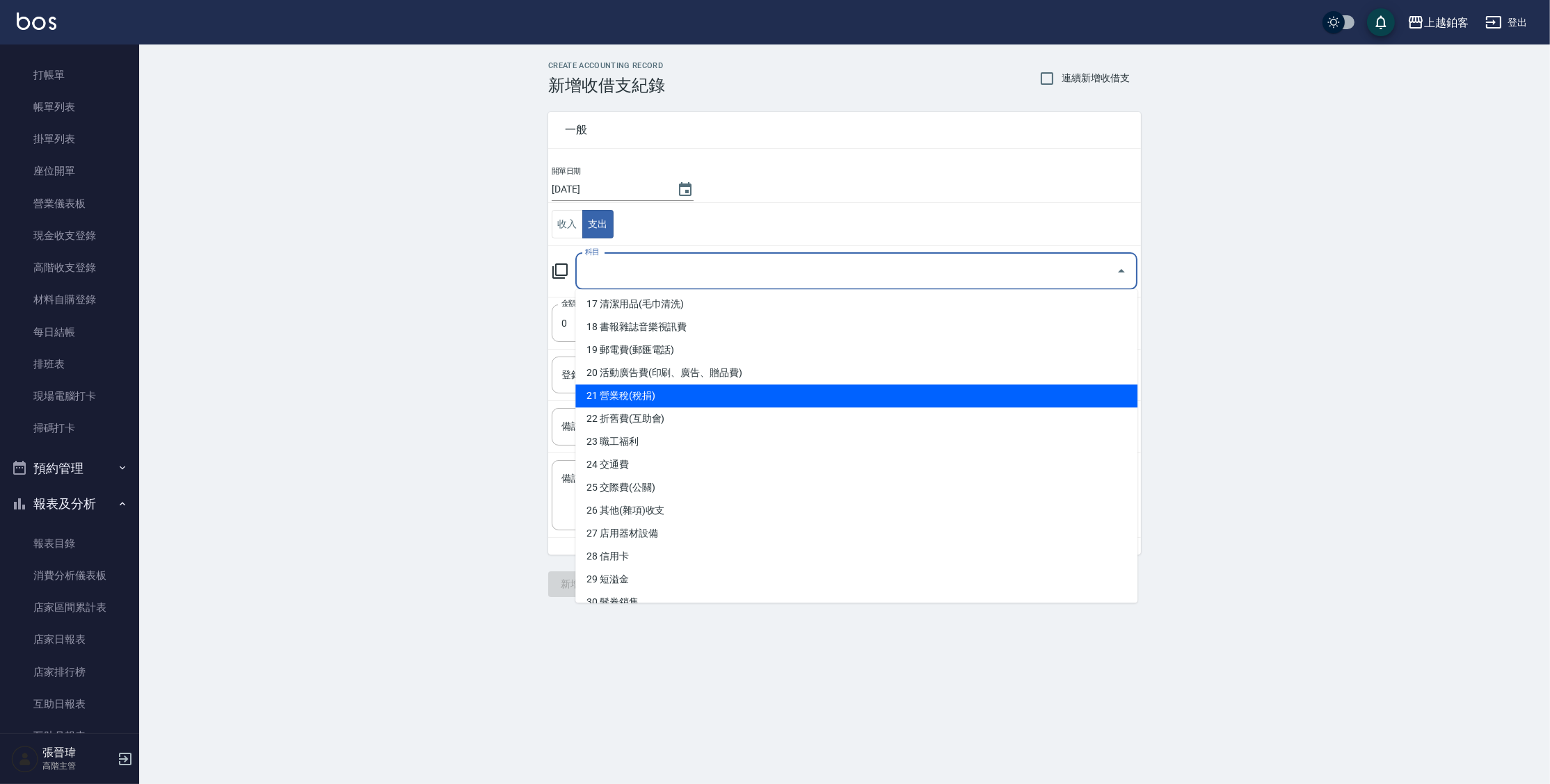
click at [654, 390] on li "21 營業稅(稅捐)" at bounding box center [856, 396] width 562 height 23
type input "21 營業稅(稅捐)"
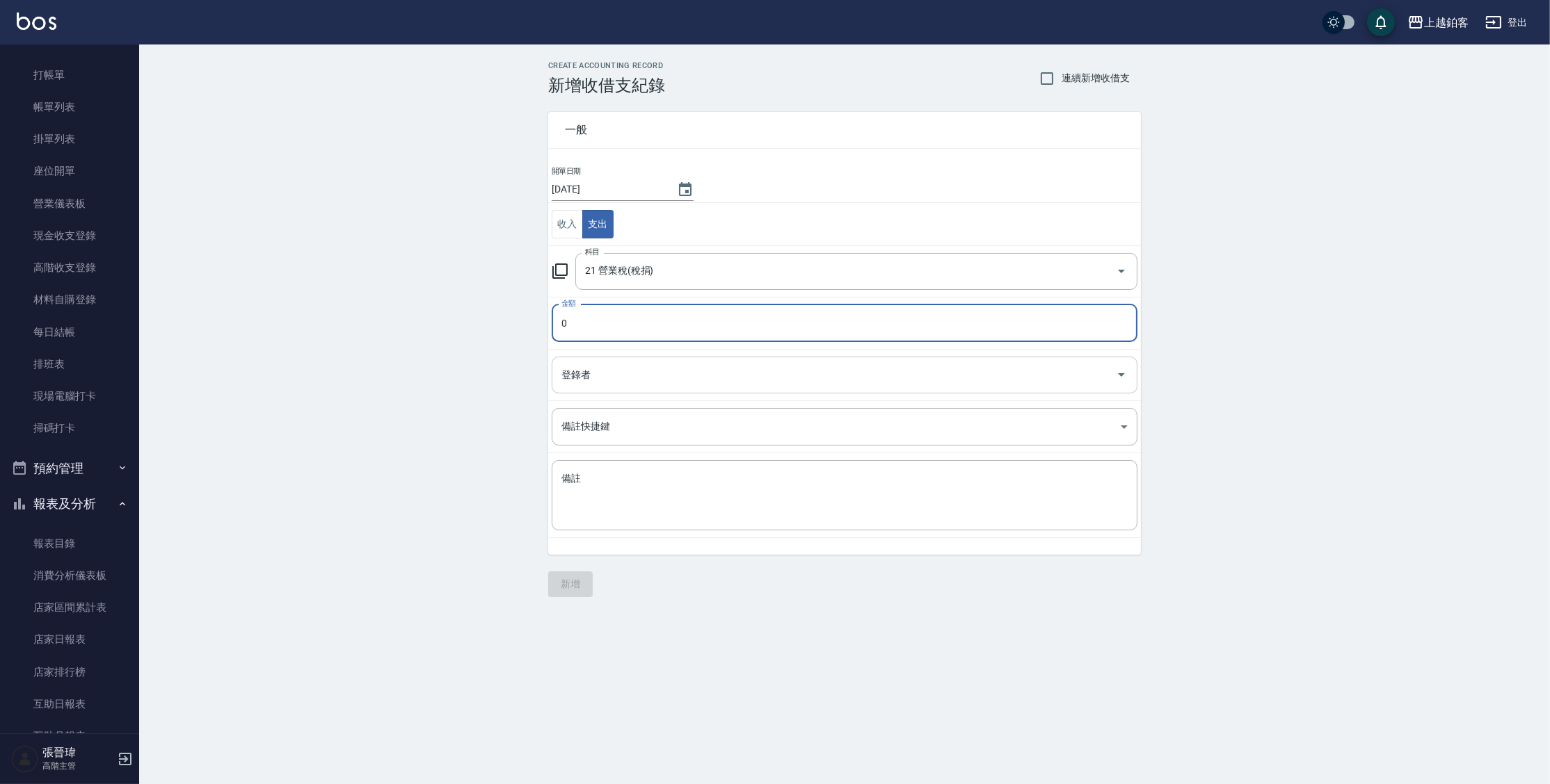
click at [655, 390] on div "登錄者" at bounding box center [844, 376] width 586 height 37
click at [635, 327] on input "0" at bounding box center [844, 323] width 586 height 38
type input "10635"
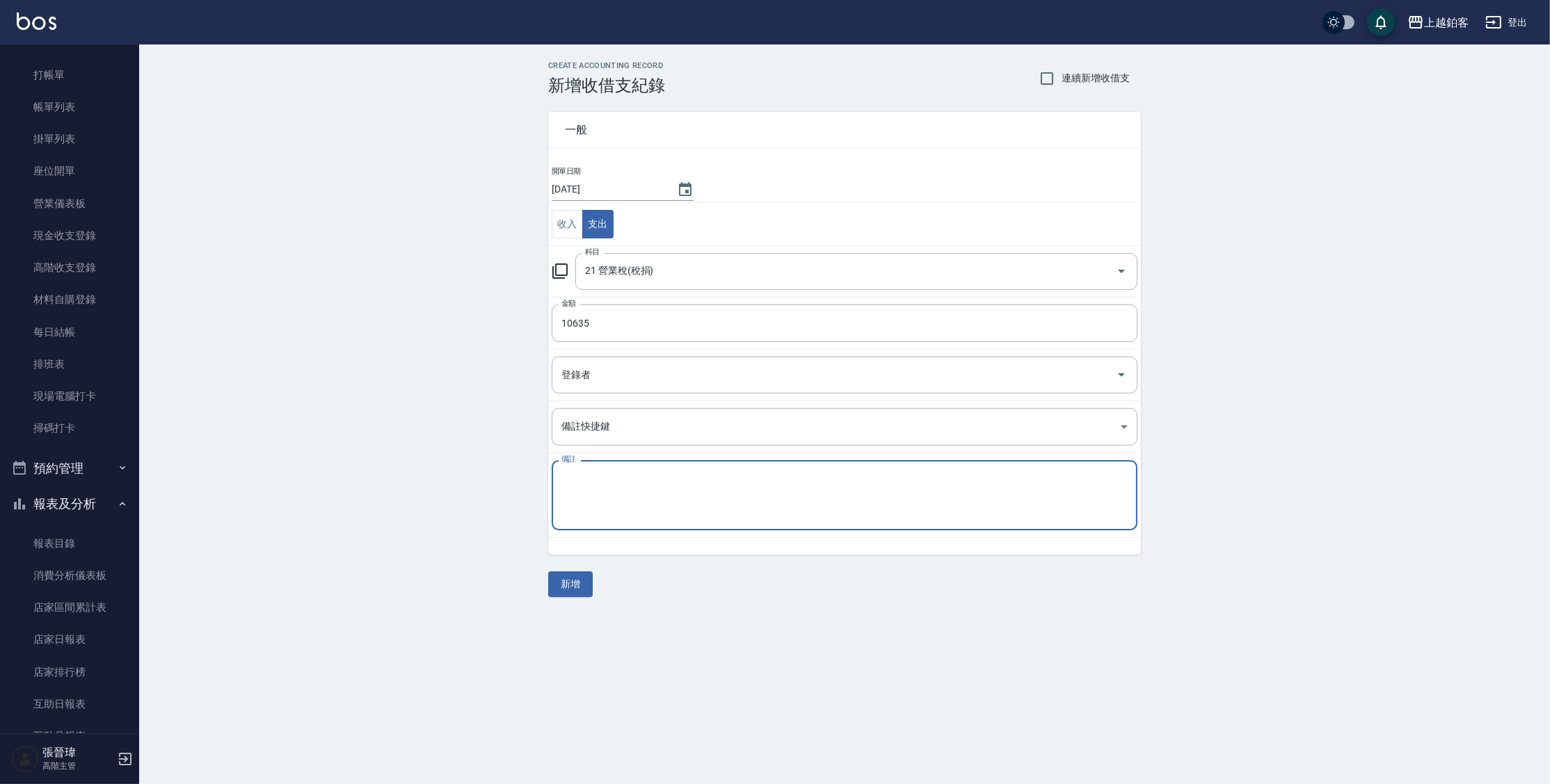
click at [831, 487] on textarea "備註" at bounding box center [845, 496] width 567 height 47
type textarea "z"
type textarea "Z"
type textarea "分次"
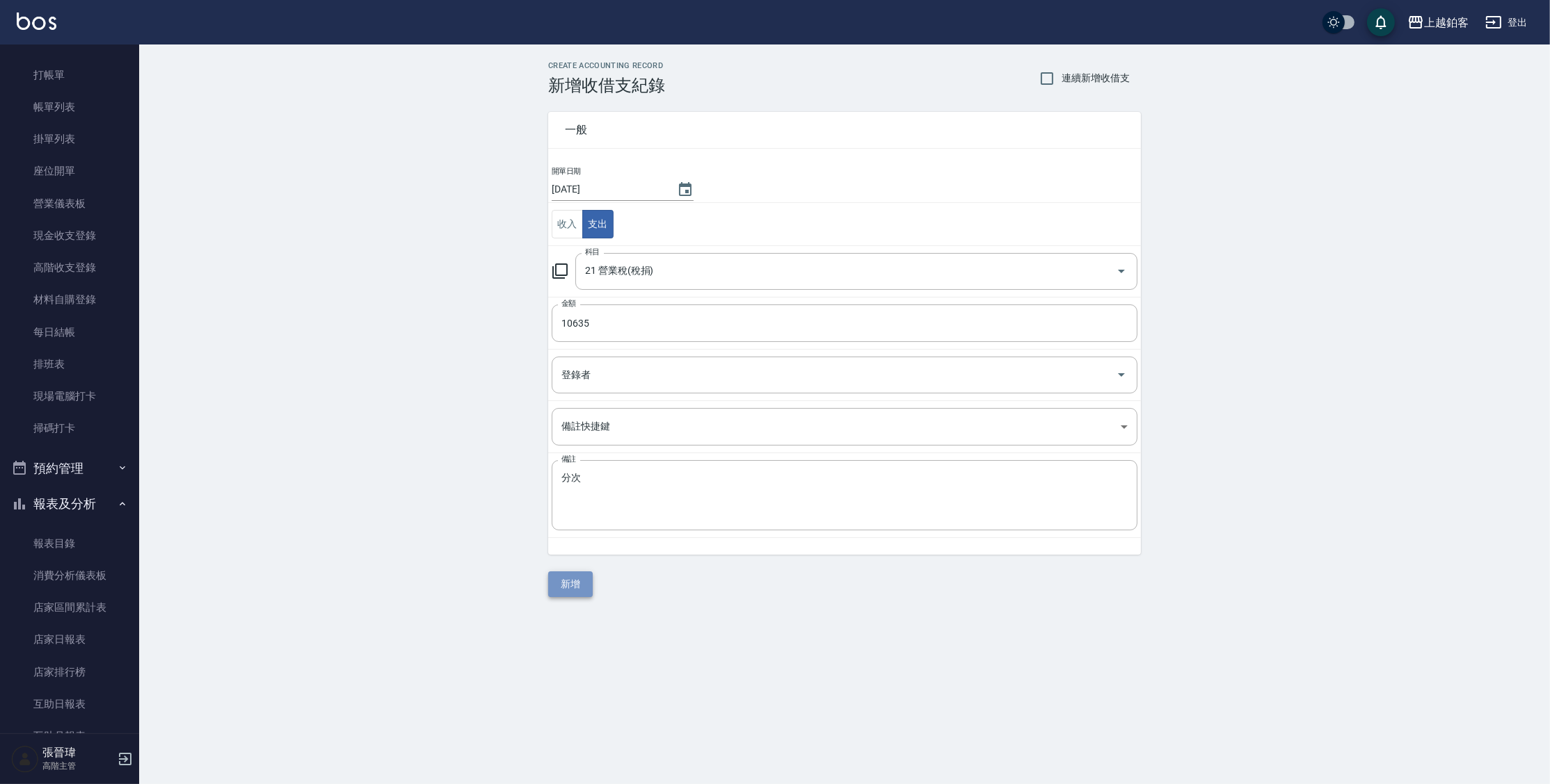
click at [572, 587] on button "新增" at bounding box center [570, 584] width 45 height 26
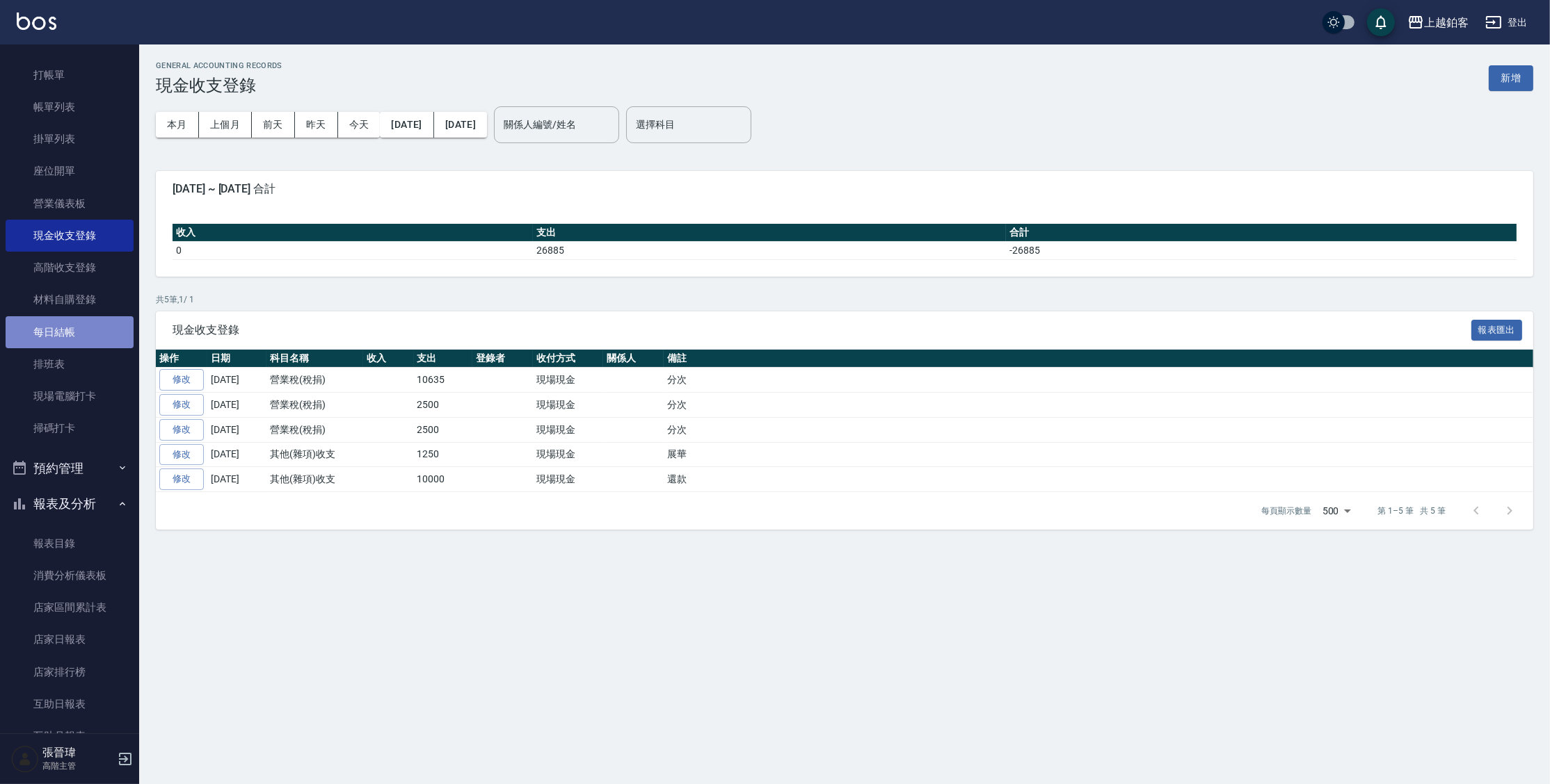
click at [82, 334] on link "每日結帳" at bounding box center [70, 333] width 128 height 32
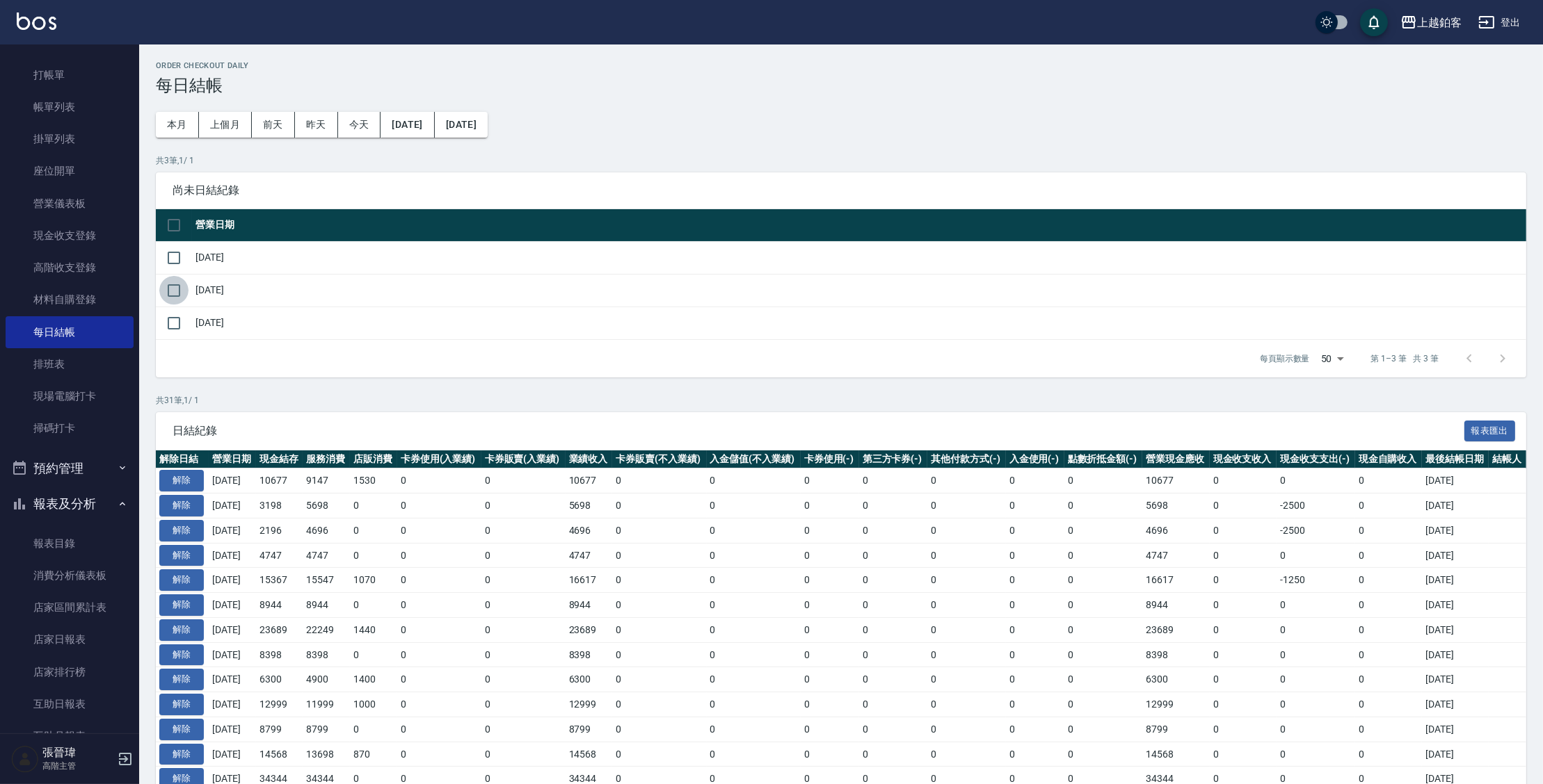
click at [172, 289] on input "checkbox" at bounding box center [174, 291] width 29 height 29
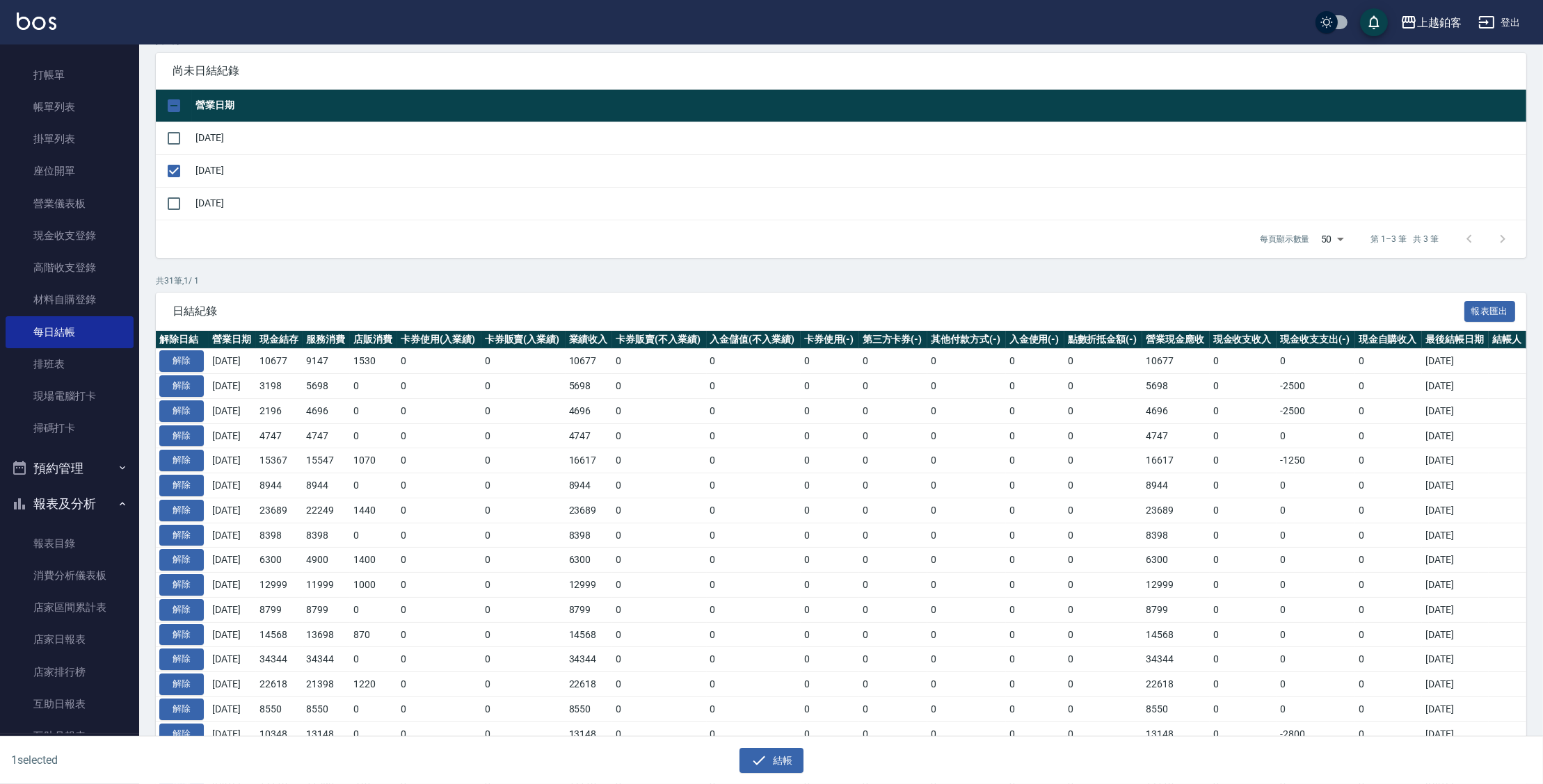
scroll to position [127, 0]
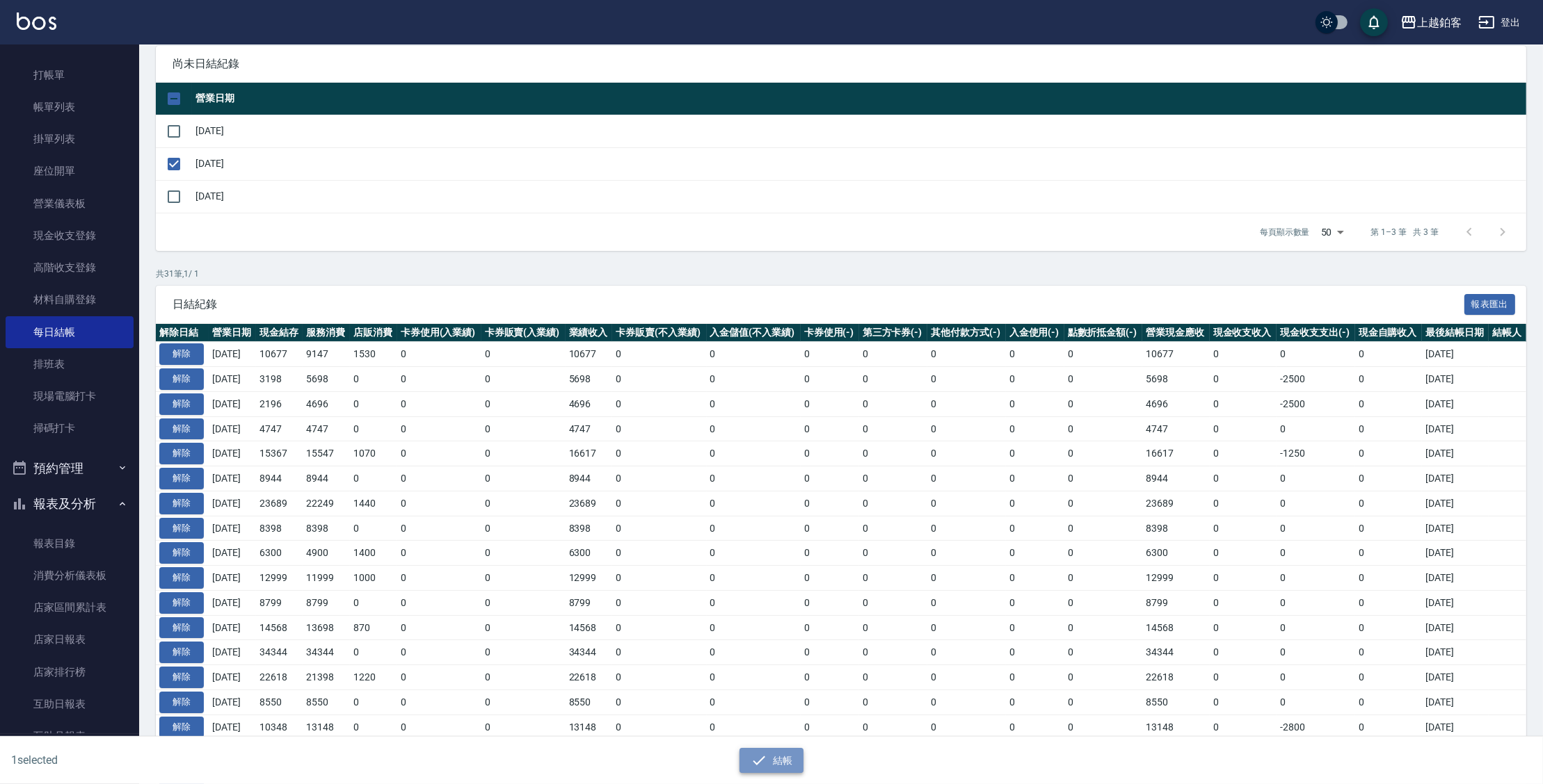
click at [793, 753] on button "結帳" at bounding box center [772, 760] width 65 height 26
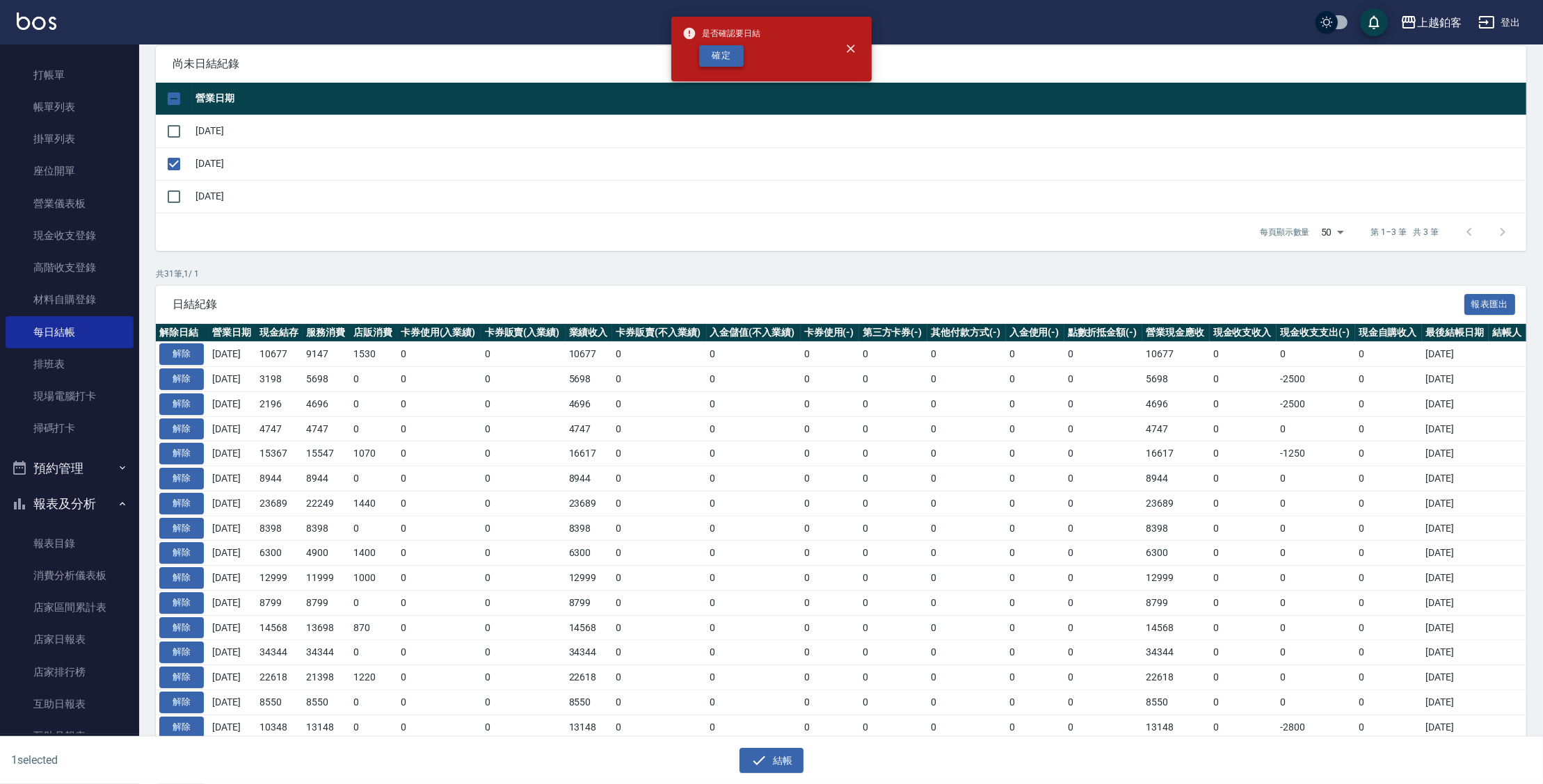
click at [725, 57] on button "確定" at bounding box center [721, 56] width 45 height 22
checkbox input "false"
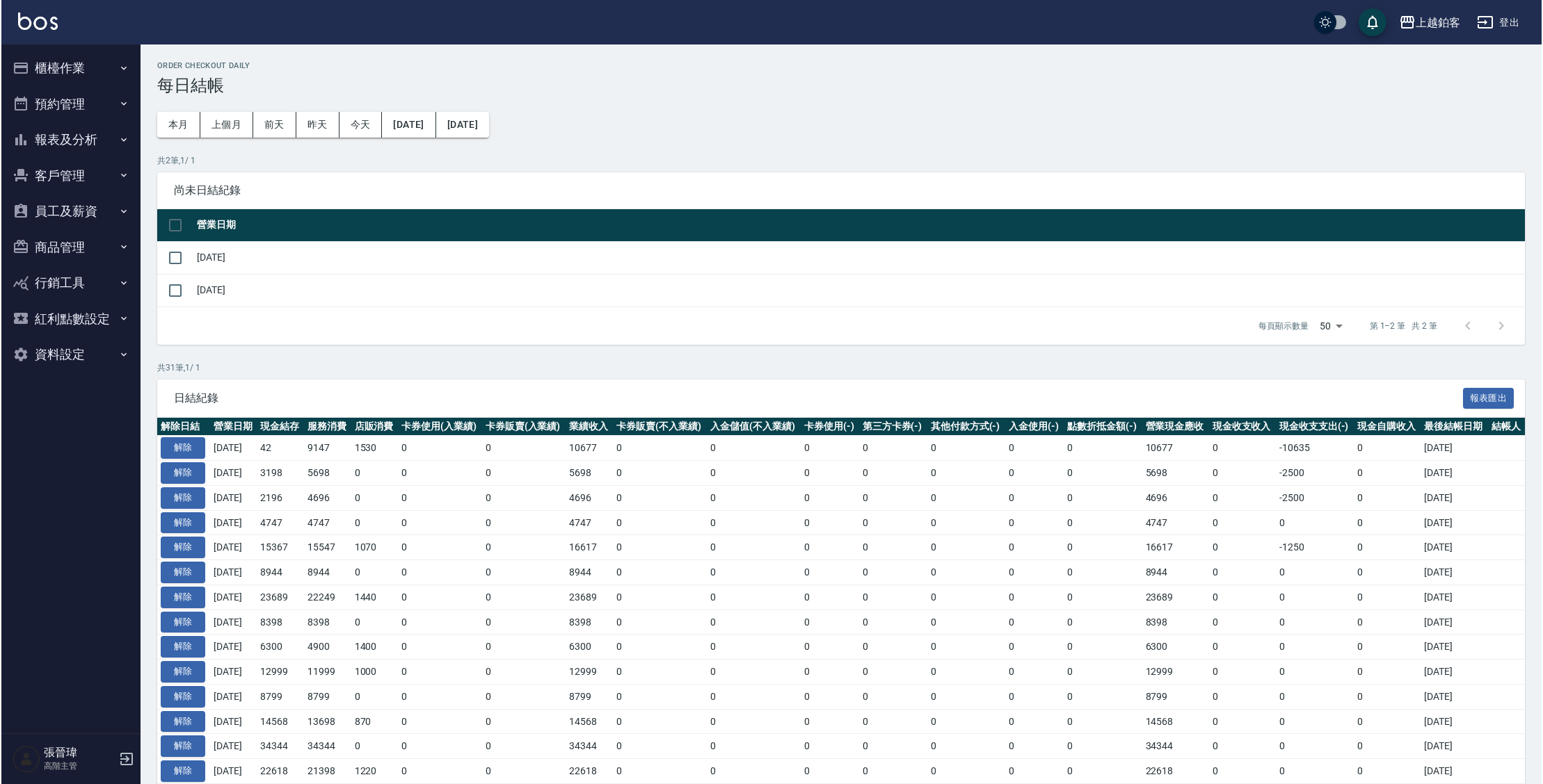
scroll to position [119, 0]
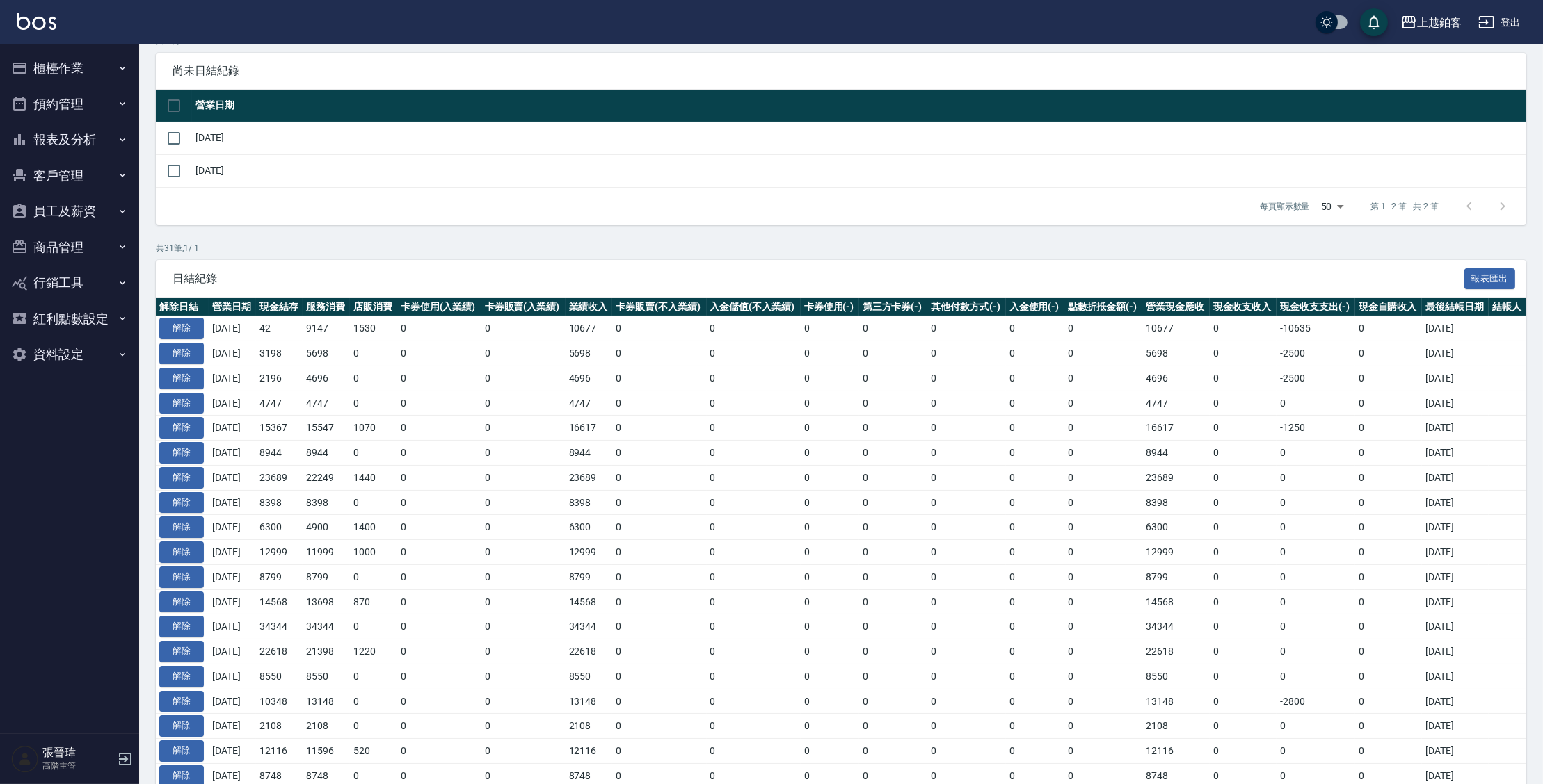
click at [67, 140] on button "報表及分析" at bounding box center [70, 139] width 128 height 36
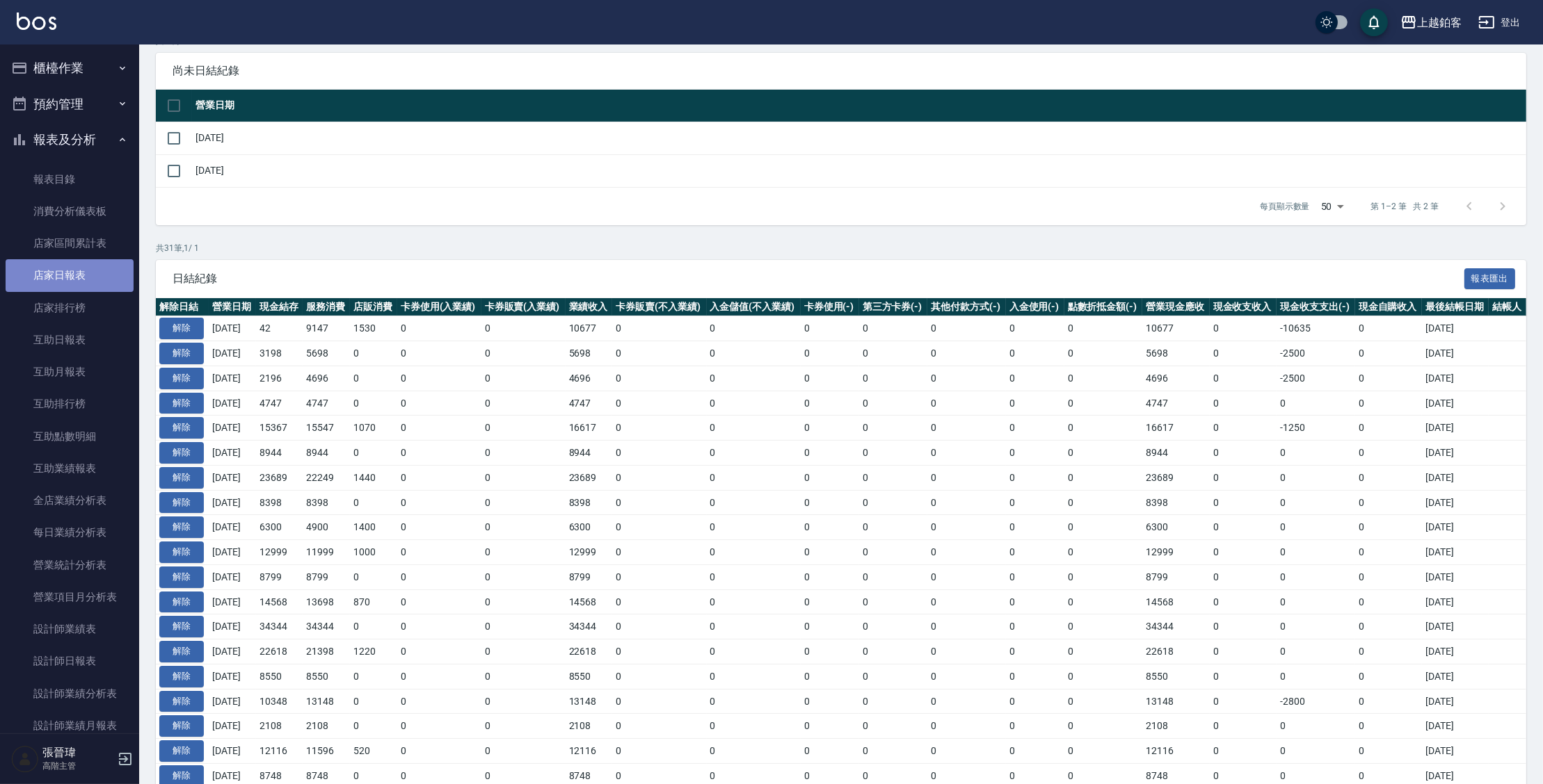
click at [87, 276] on link "店家日報表" at bounding box center [70, 276] width 128 height 32
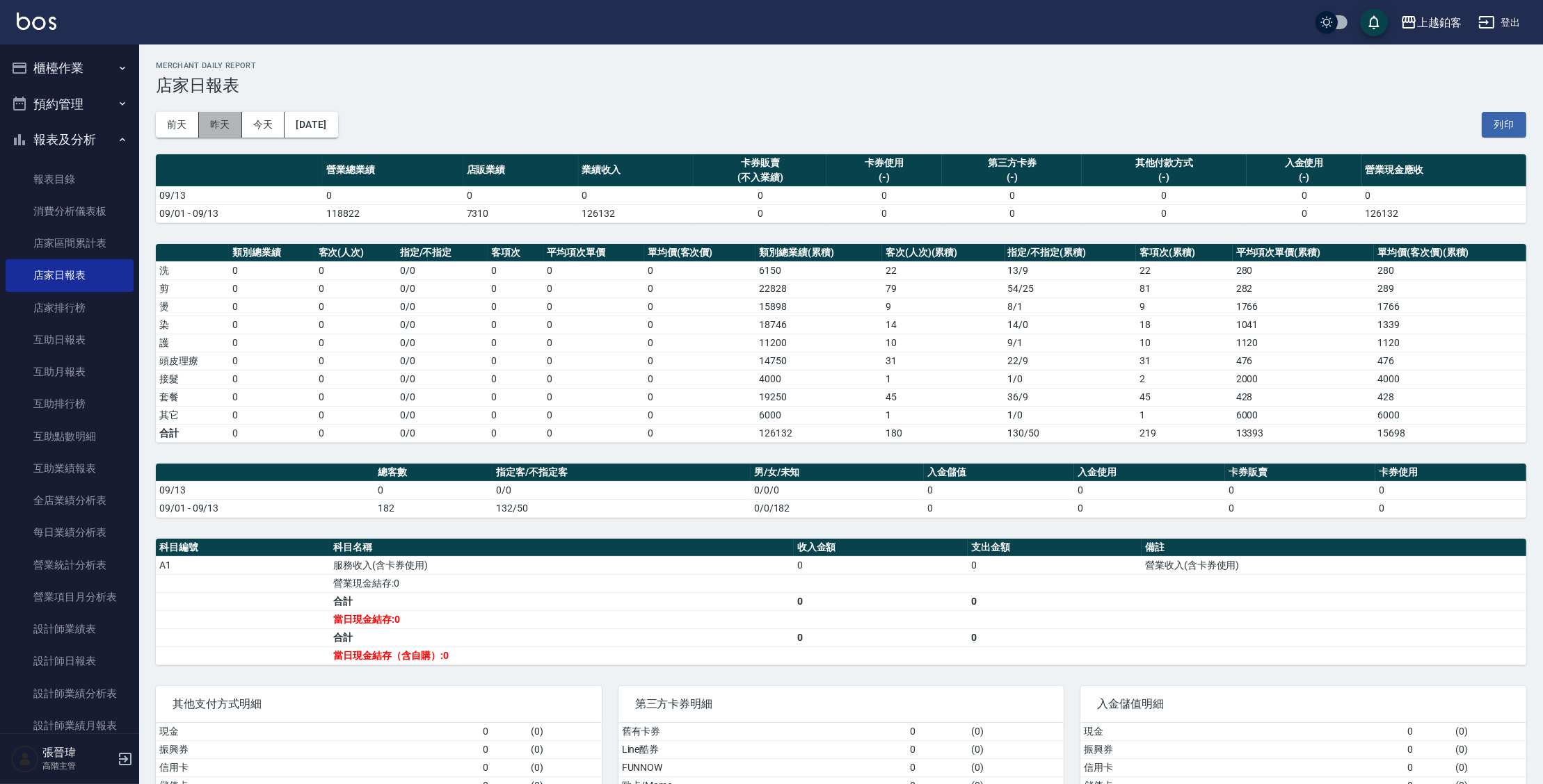
click at [227, 125] on button "昨天" at bounding box center [220, 124] width 43 height 26
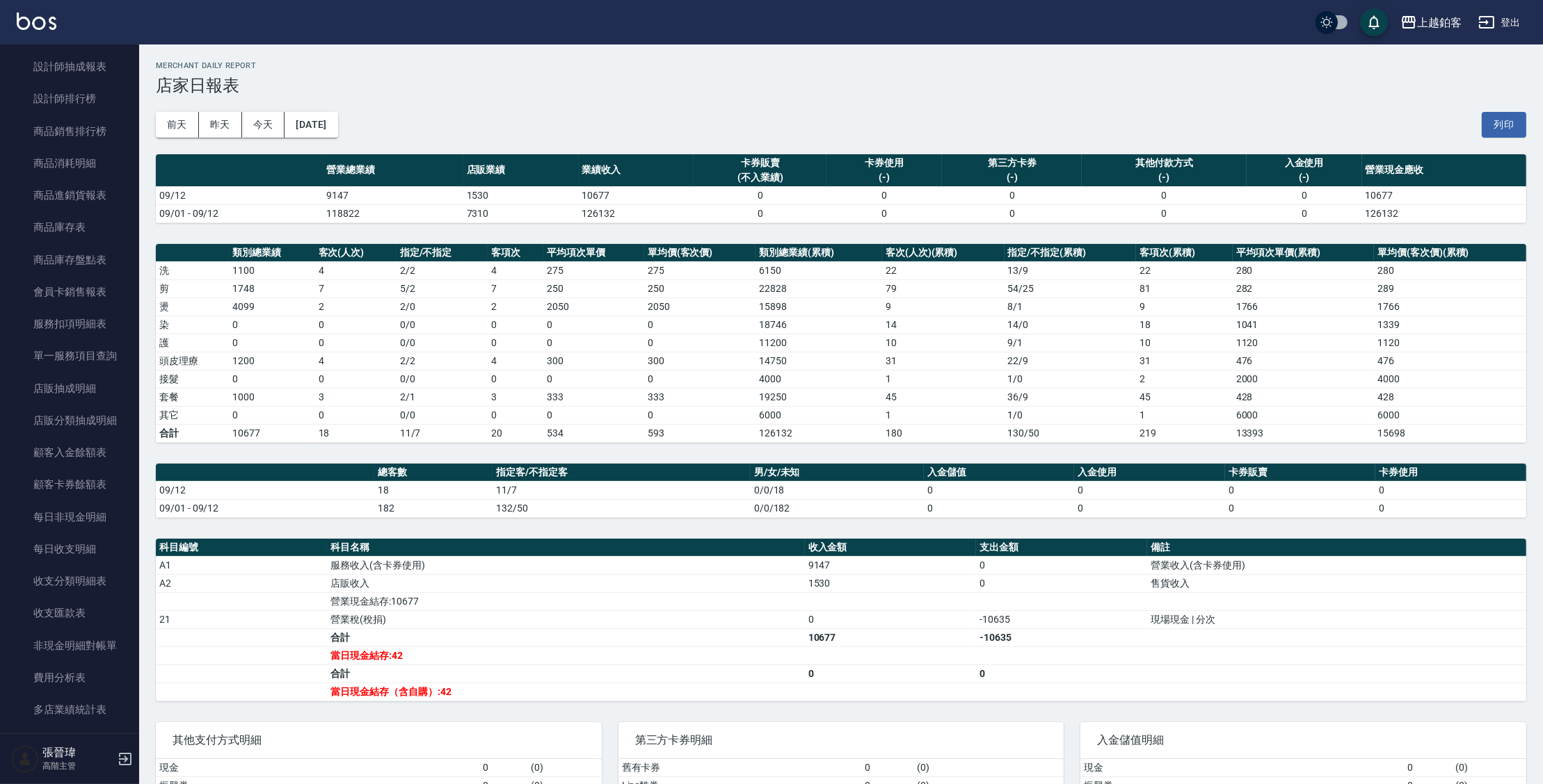
scroll to position [746, 0]
click at [164, 536] on div "上越鉑客 2025-09-12 店家日報表 列印時間： 2025-09-13-14:59 Merchant Daily Report 店家日報表 前天 昨天 …" at bounding box center [841, 481] width 1403 height 875
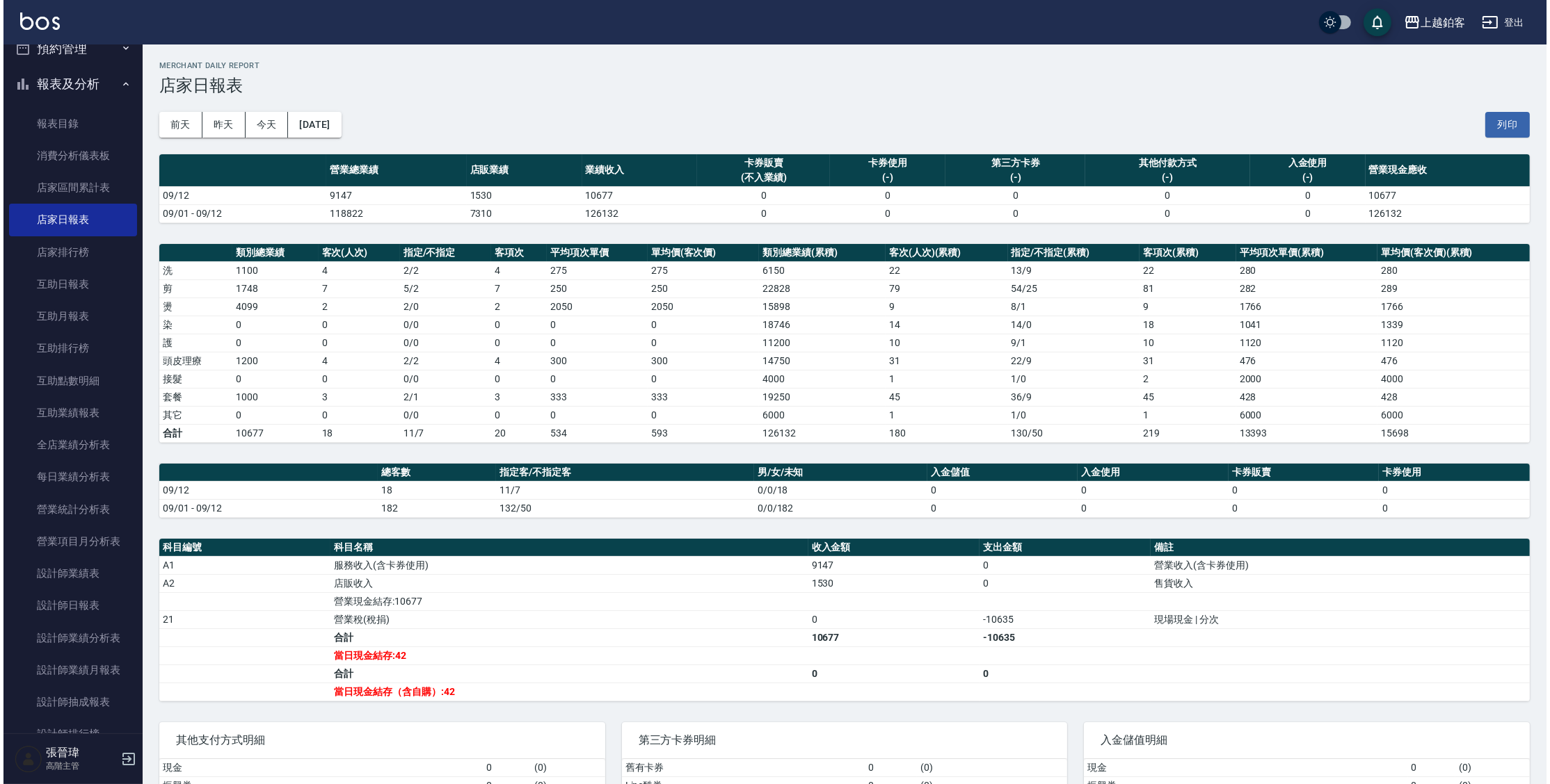
scroll to position [49, 0]
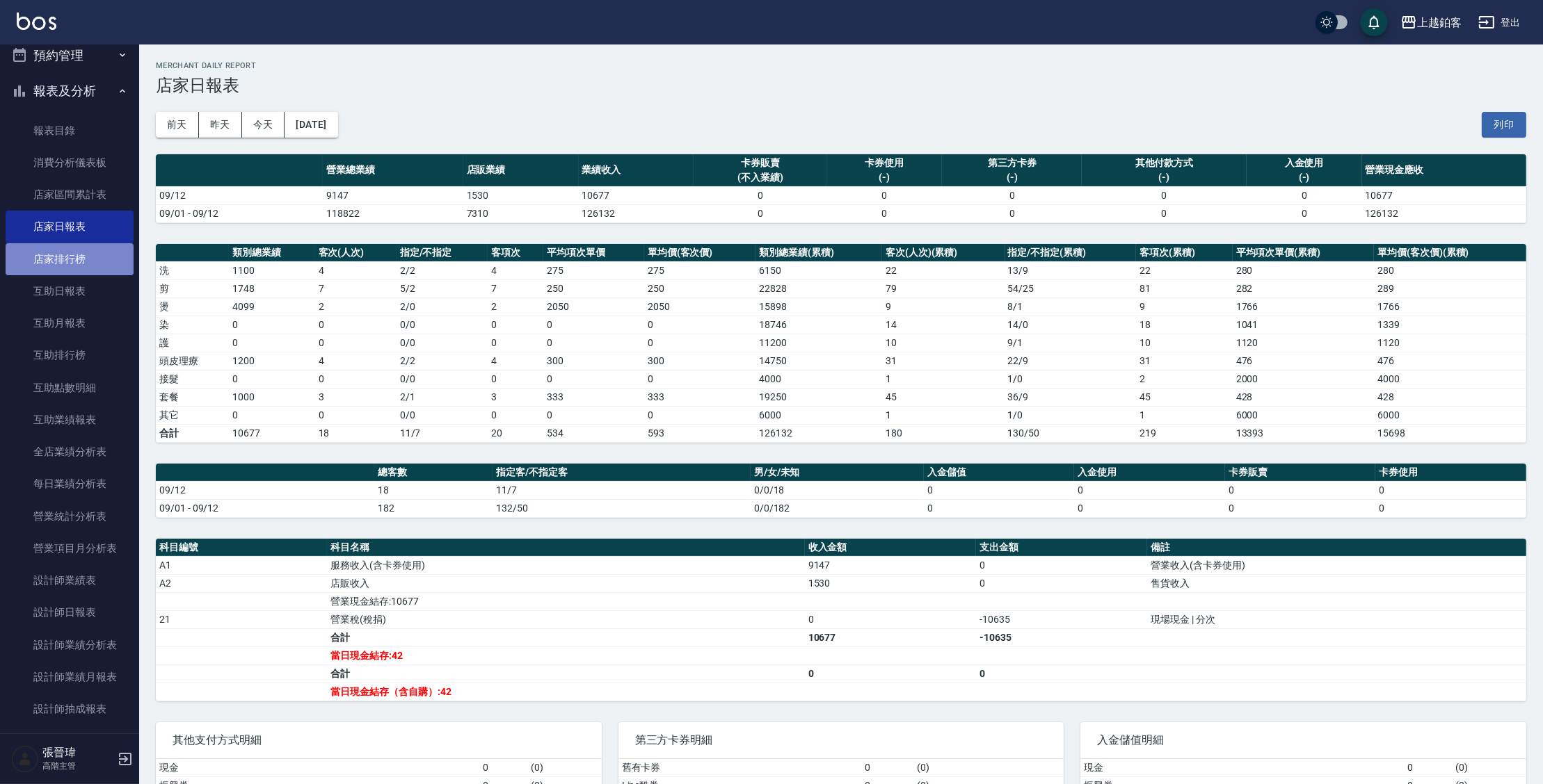
click at [77, 266] on link "店家排行榜" at bounding box center [70, 260] width 128 height 32
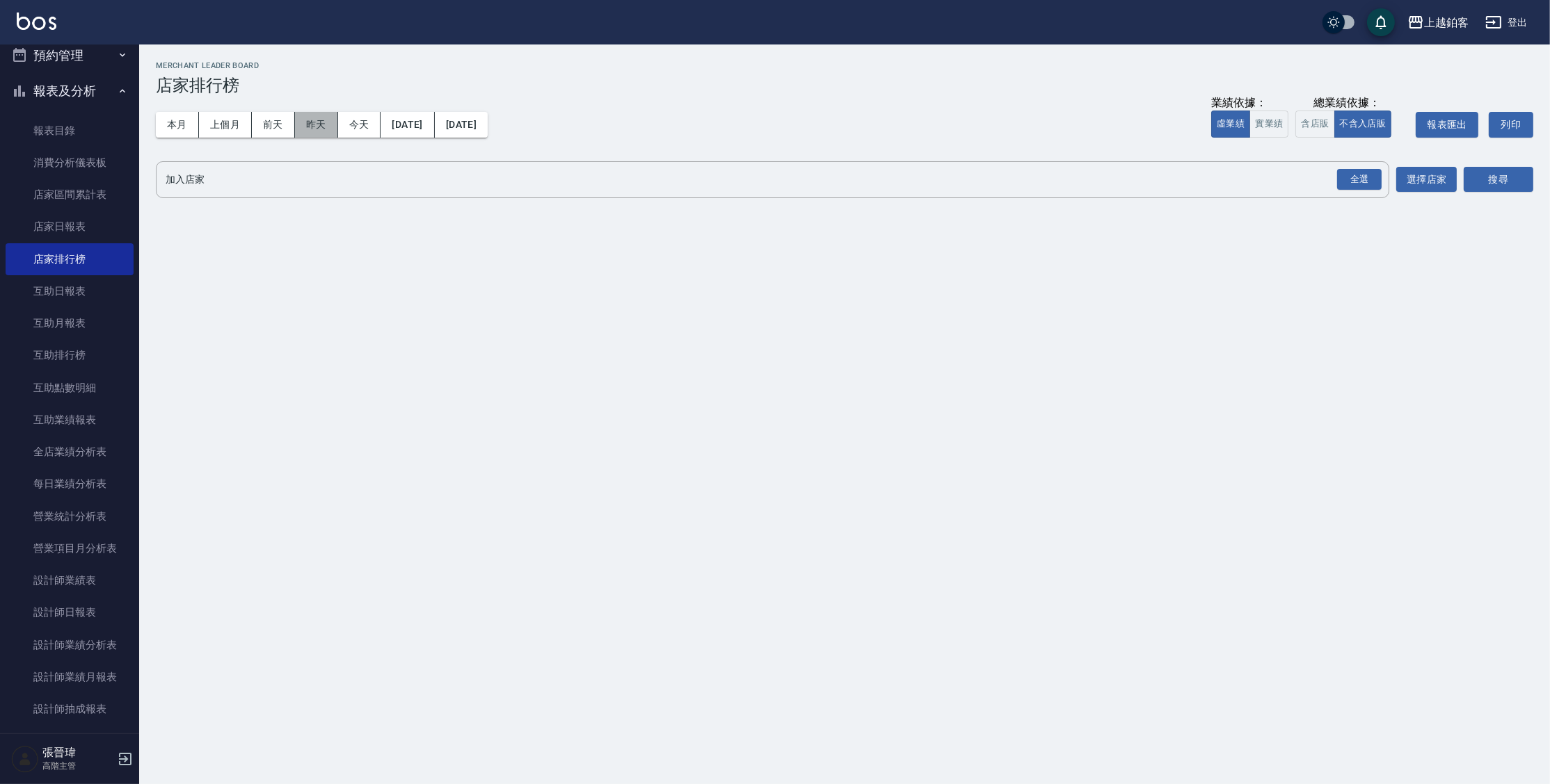
click at [328, 123] on button "昨天" at bounding box center [316, 124] width 43 height 26
click at [1267, 124] on button "實業績" at bounding box center [1268, 124] width 39 height 27
click at [1302, 123] on button "含店販" at bounding box center [1315, 124] width 39 height 27
click at [1349, 182] on div "全選" at bounding box center [1359, 180] width 45 height 22
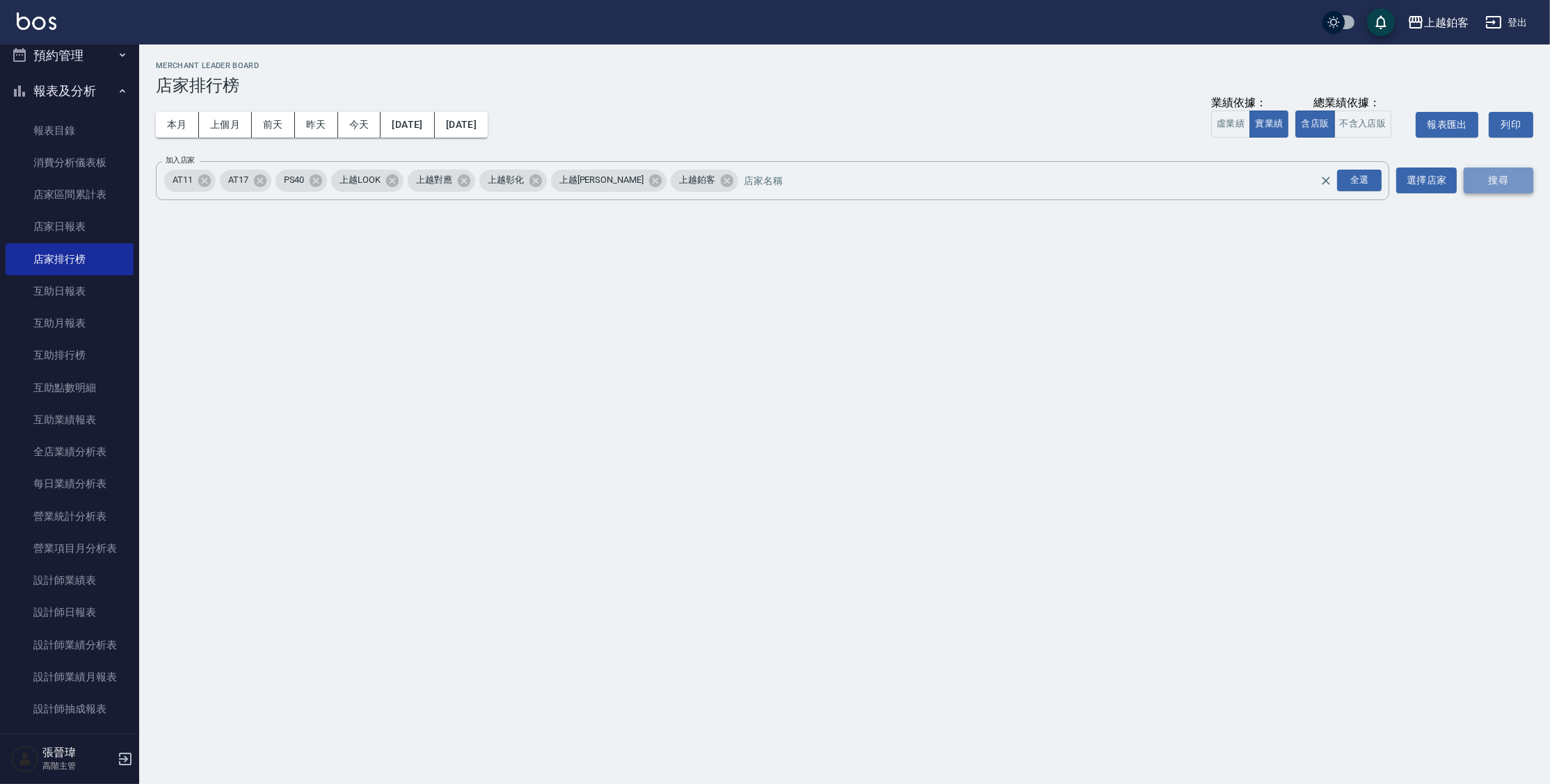
click at [1520, 181] on button "搜尋" at bounding box center [1498, 180] width 70 height 26
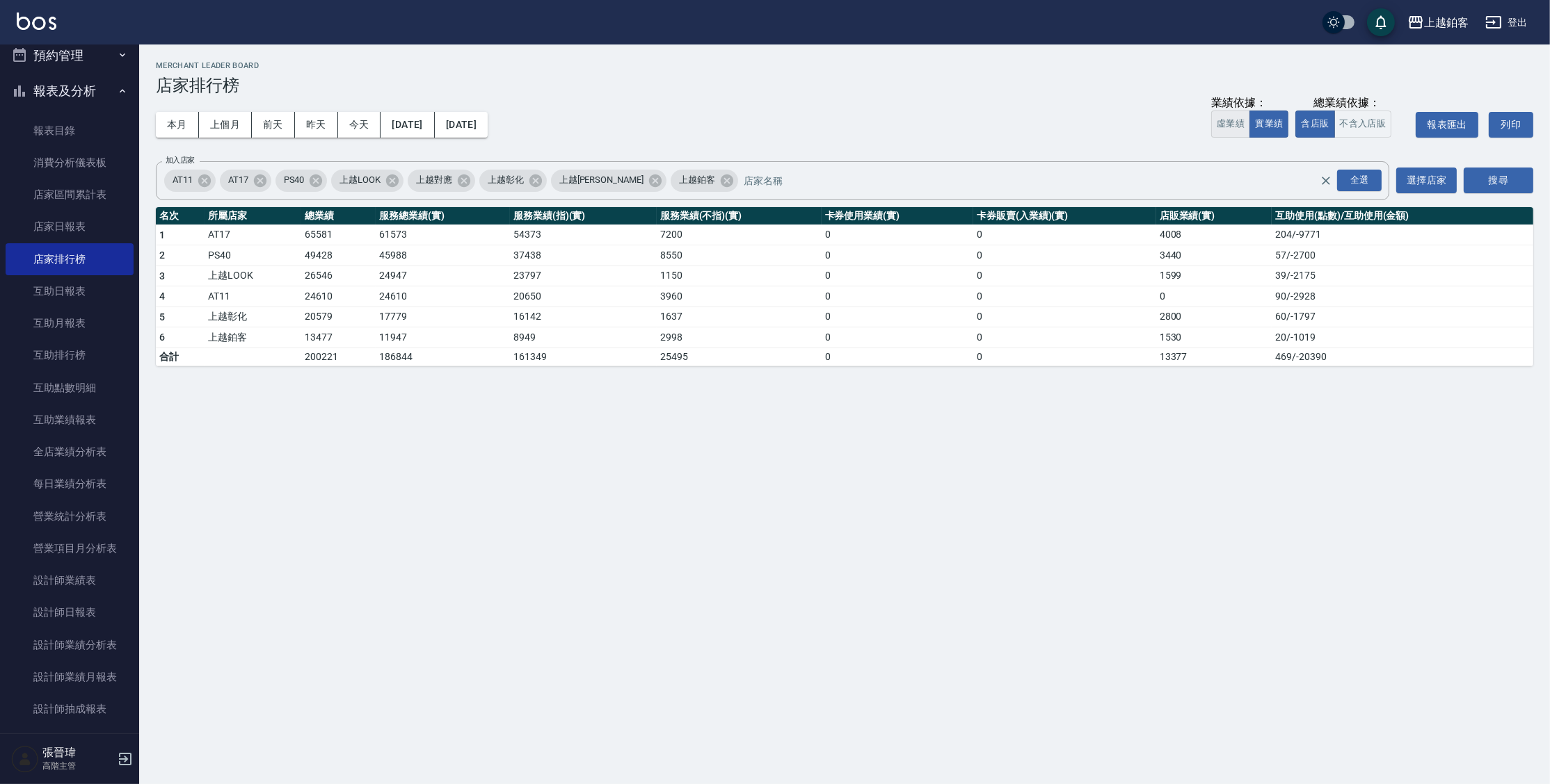
click at [1217, 112] on button "虛業績" at bounding box center [1231, 124] width 39 height 27
click at [82, 234] on link "店家日報表" at bounding box center [70, 227] width 128 height 32
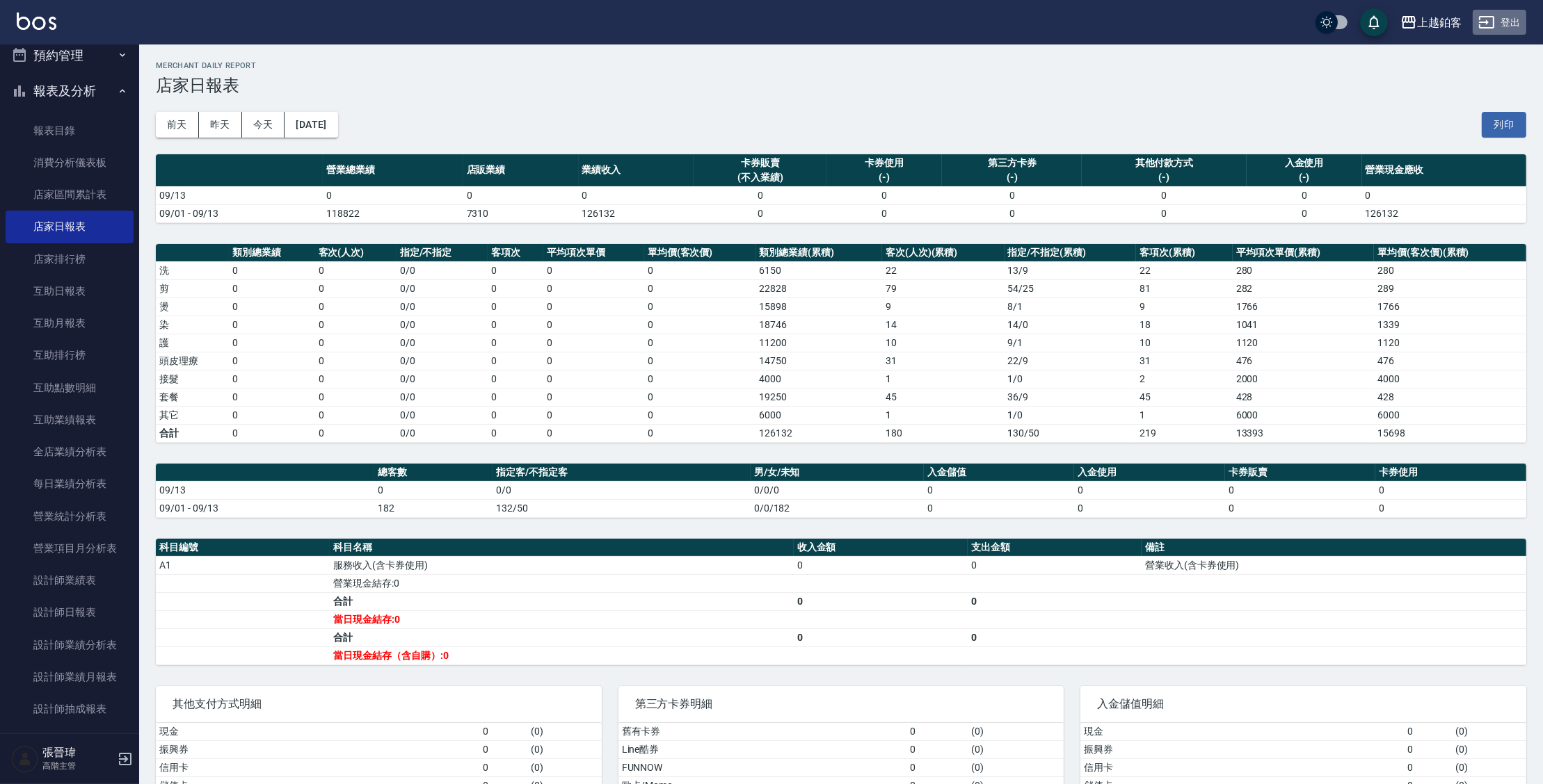
click at [1502, 23] on button "登出" at bounding box center [1499, 23] width 54 height 26
